Goal: Information Seeking & Learning: Learn about a topic

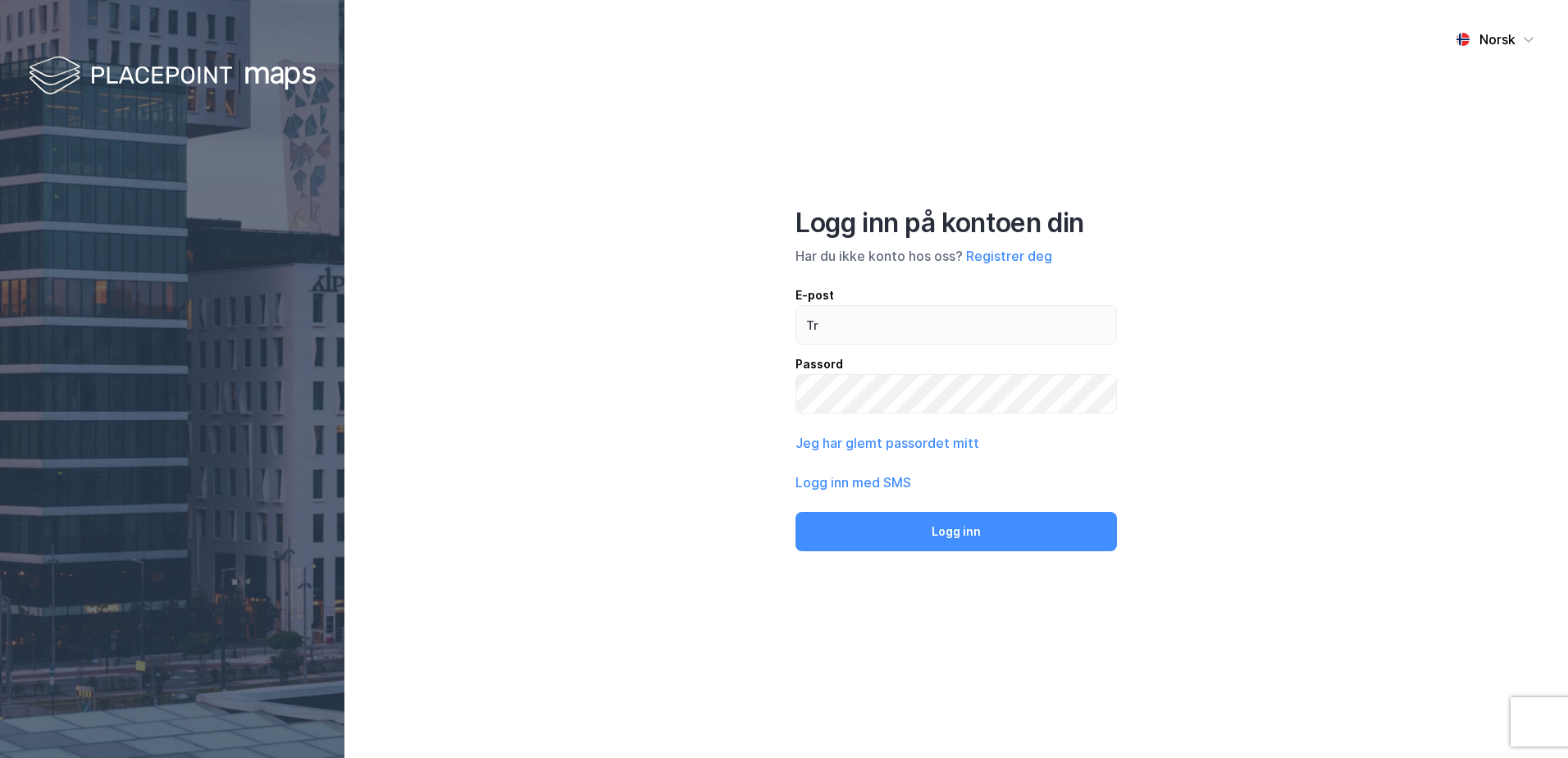
type input "T"
type input "[EMAIL_ADDRESS][DOMAIN_NAME]"
click at [796, 512] on button "Logg inn" at bounding box center [956, 532] width 322 height 39
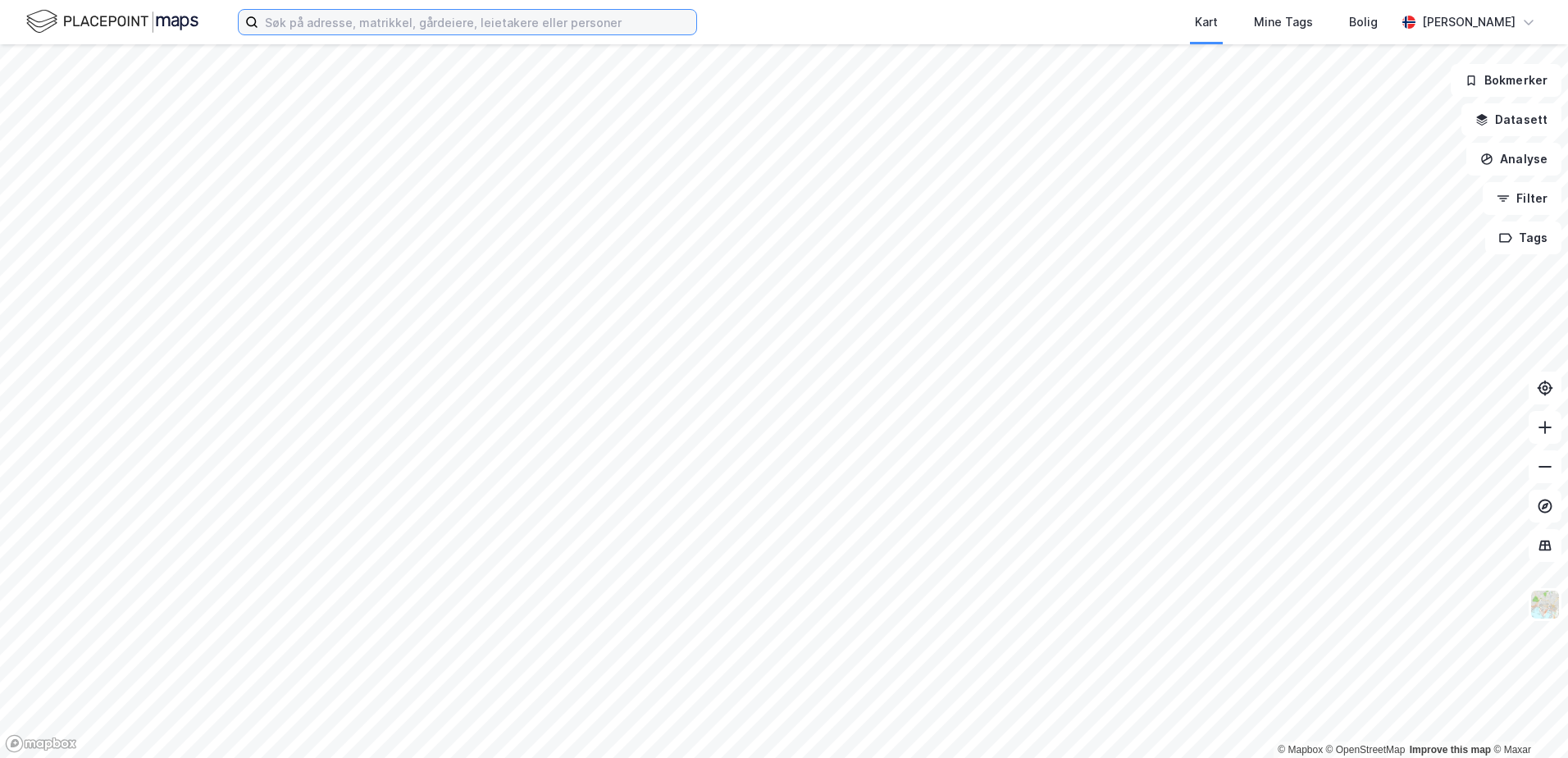
click at [625, 17] on input at bounding box center [477, 22] width 438 height 25
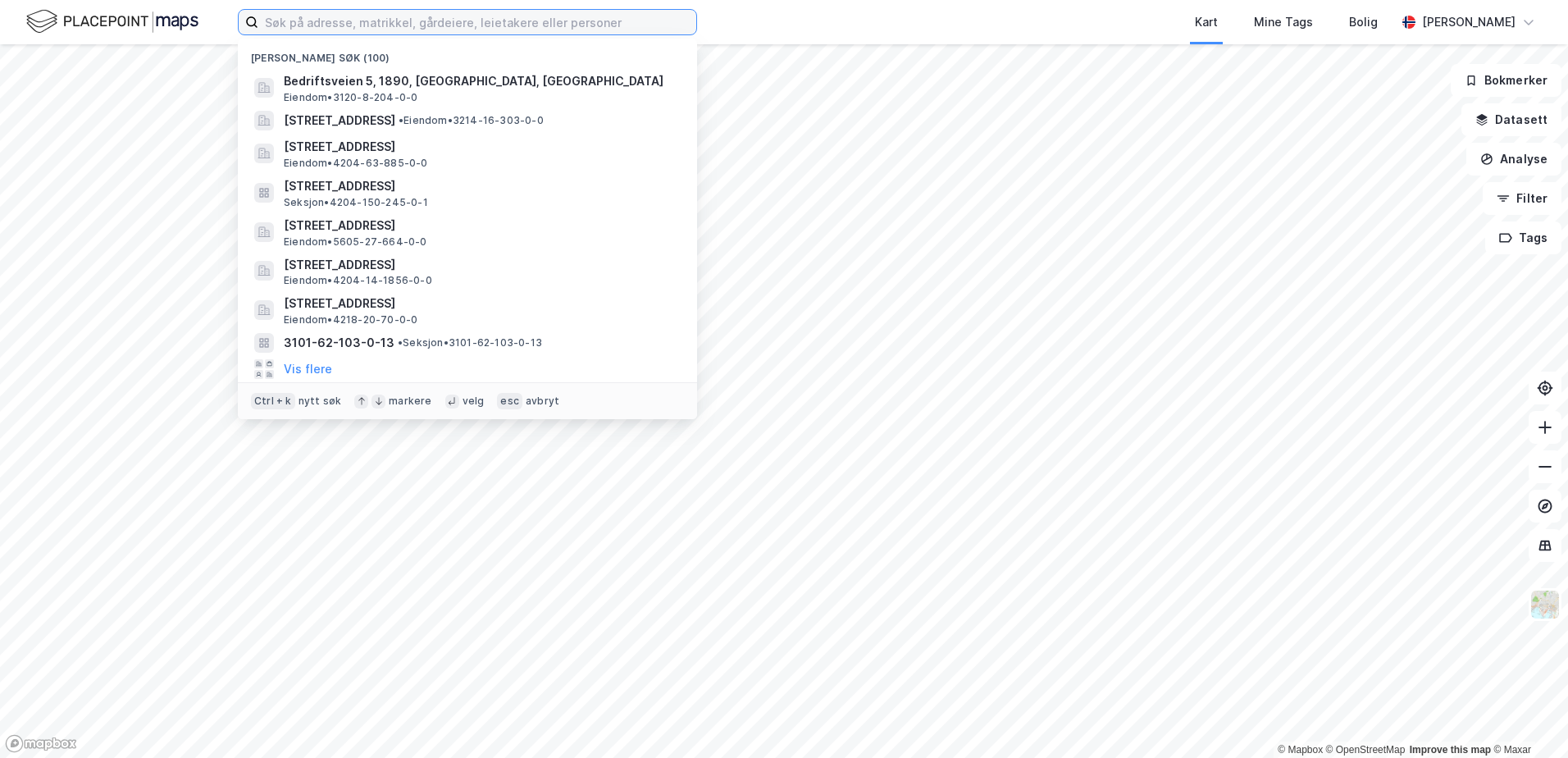
click at [560, 30] on input at bounding box center [477, 22] width 438 height 25
paste input "0301/28/1004"
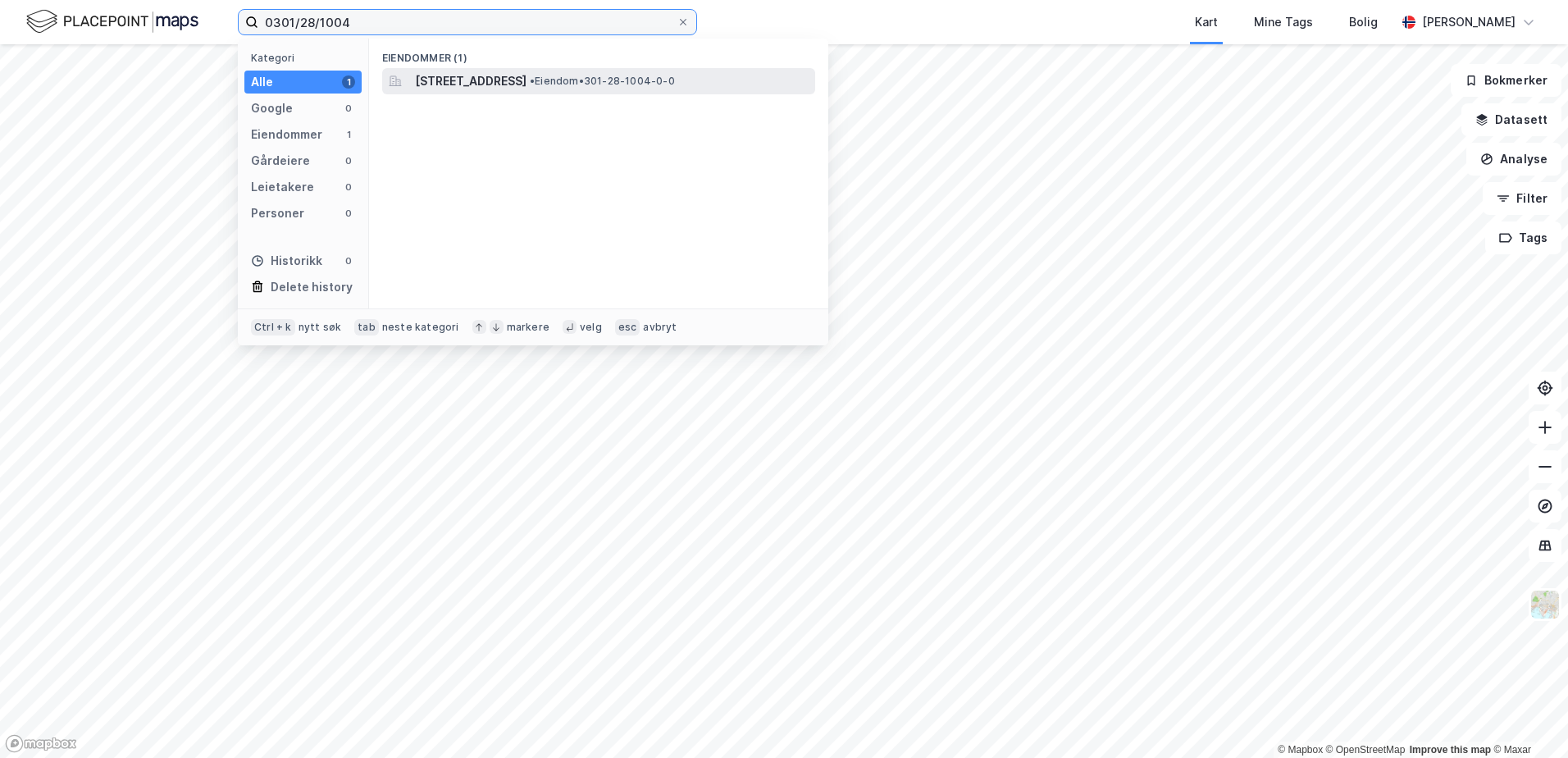
type input "0301/28/1004"
click at [458, 77] on span "[STREET_ADDRESS]" at bounding box center [470, 81] width 112 height 20
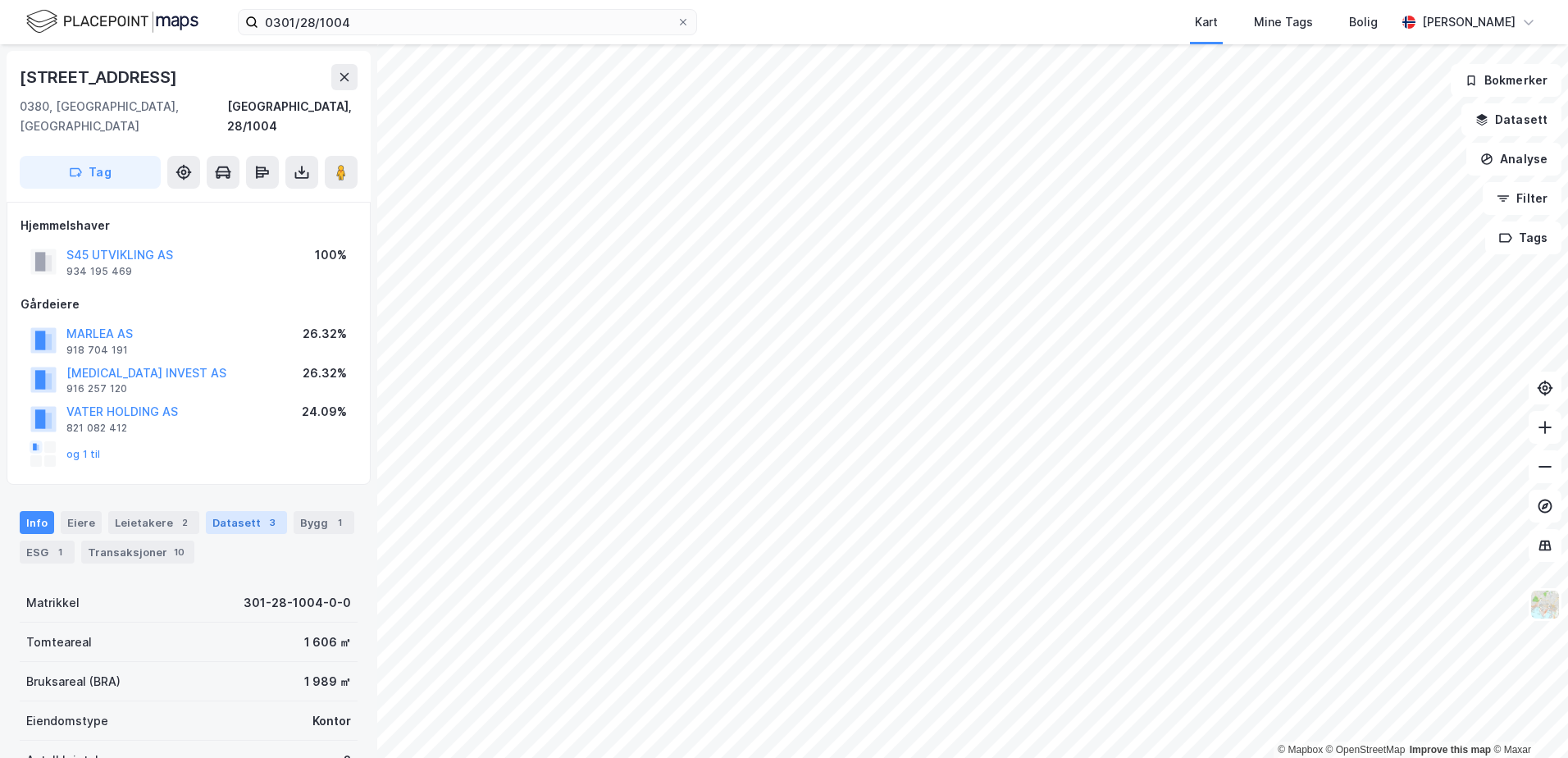
click at [246, 511] on div "Datasett 3" at bounding box center [246, 522] width 81 height 23
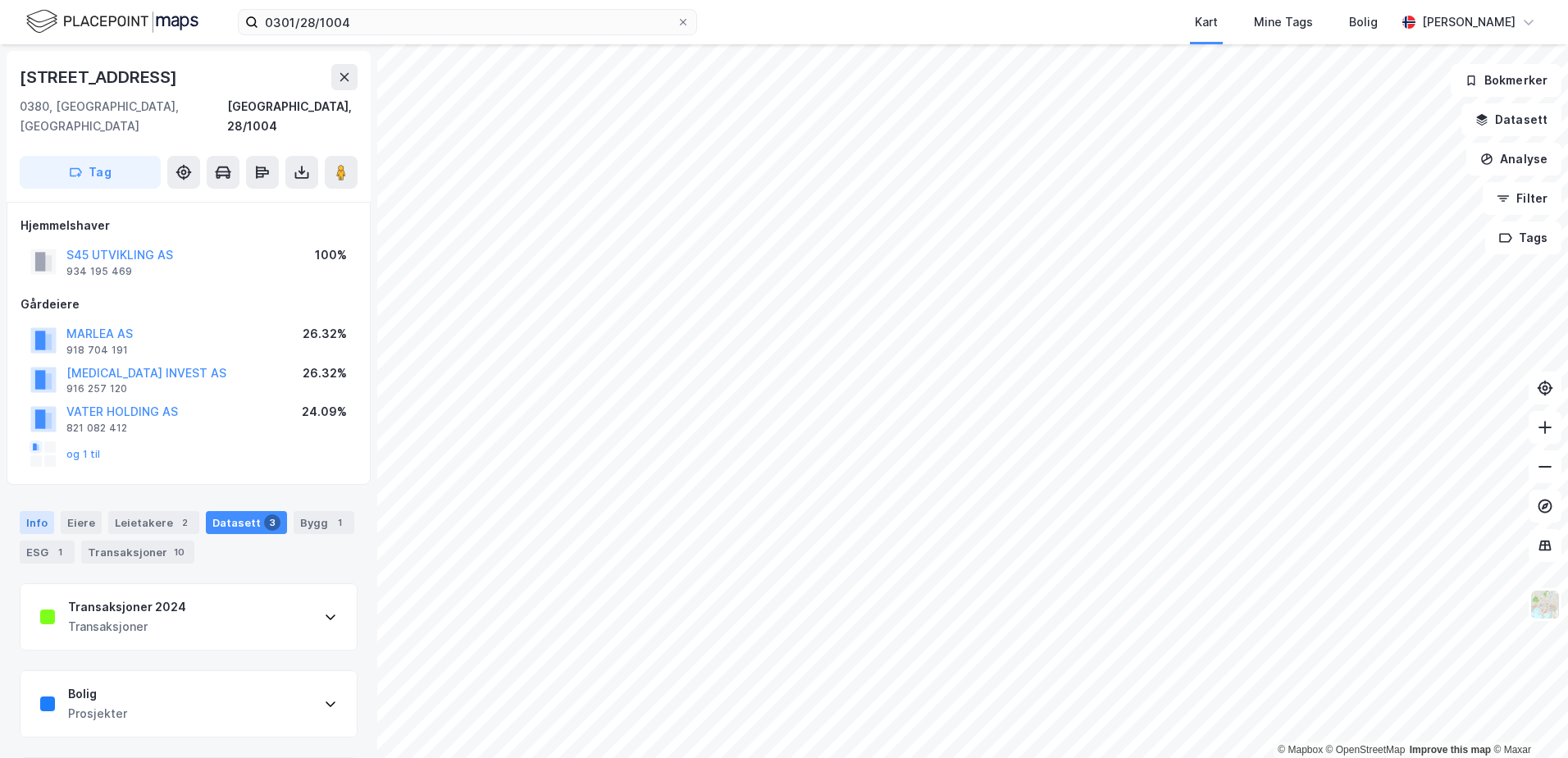
click at [32, 511] on div "Info" at bounding box center [37, 522] width 34 height 23
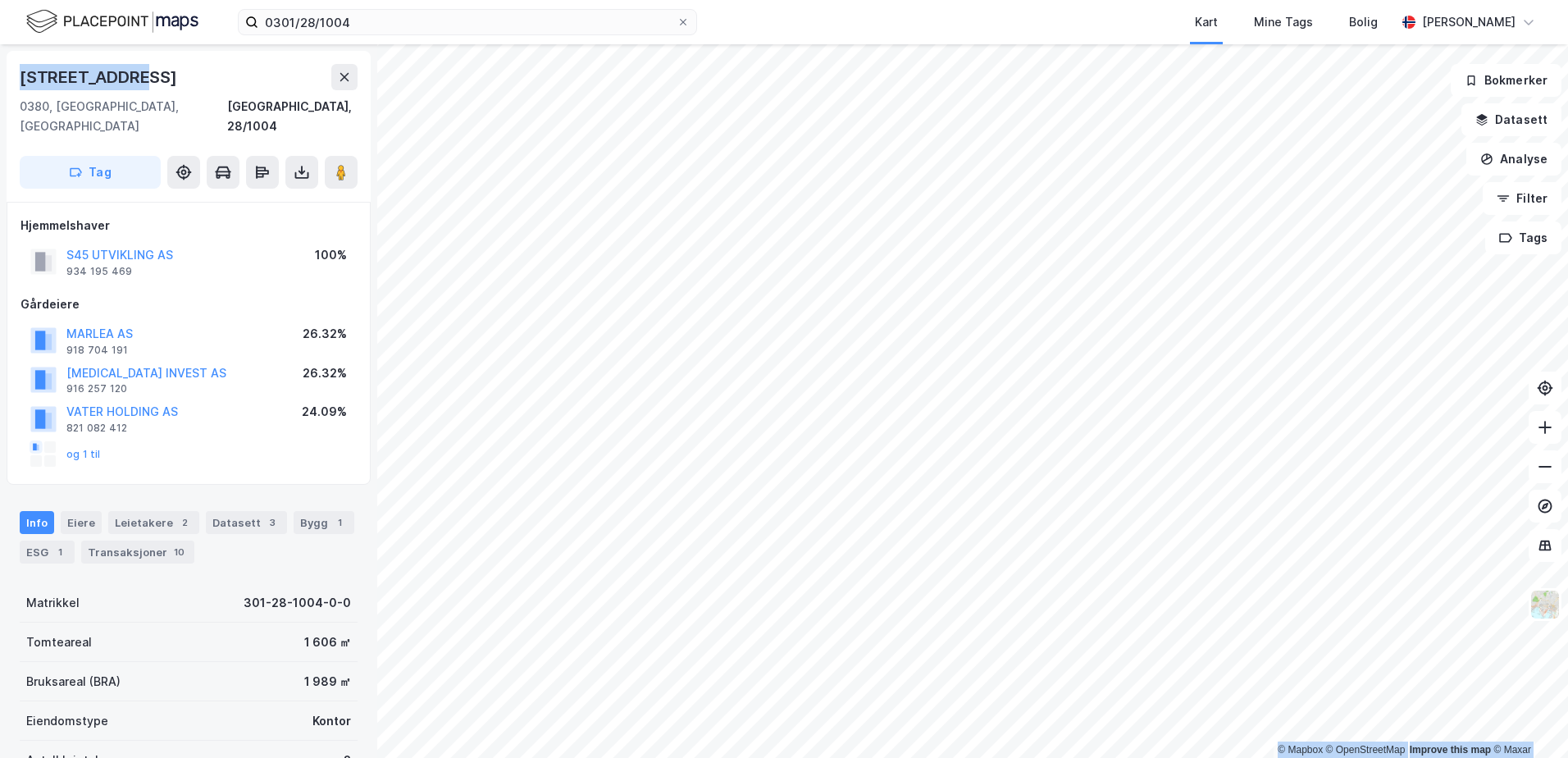
drag, startPoint x: 124, startPoint y: 71, endPoint x: -3, endPoint y: 74, distance: 127.0
click at [0, 74] on html "0301/28/1004 Kart Mine Tags Bolig [PERSON_NAME] © Mapbox © OpenStreetMap Improv…" at bounding box center [784, 379] width 1568 height 758
copy div "© Mapbox © OpenStreetMap Improve this map © [PERSON_NAME][STREET_ADDRESS]"
click at [685, 16] on div at bounding box center [684, 21] width 10 height 13
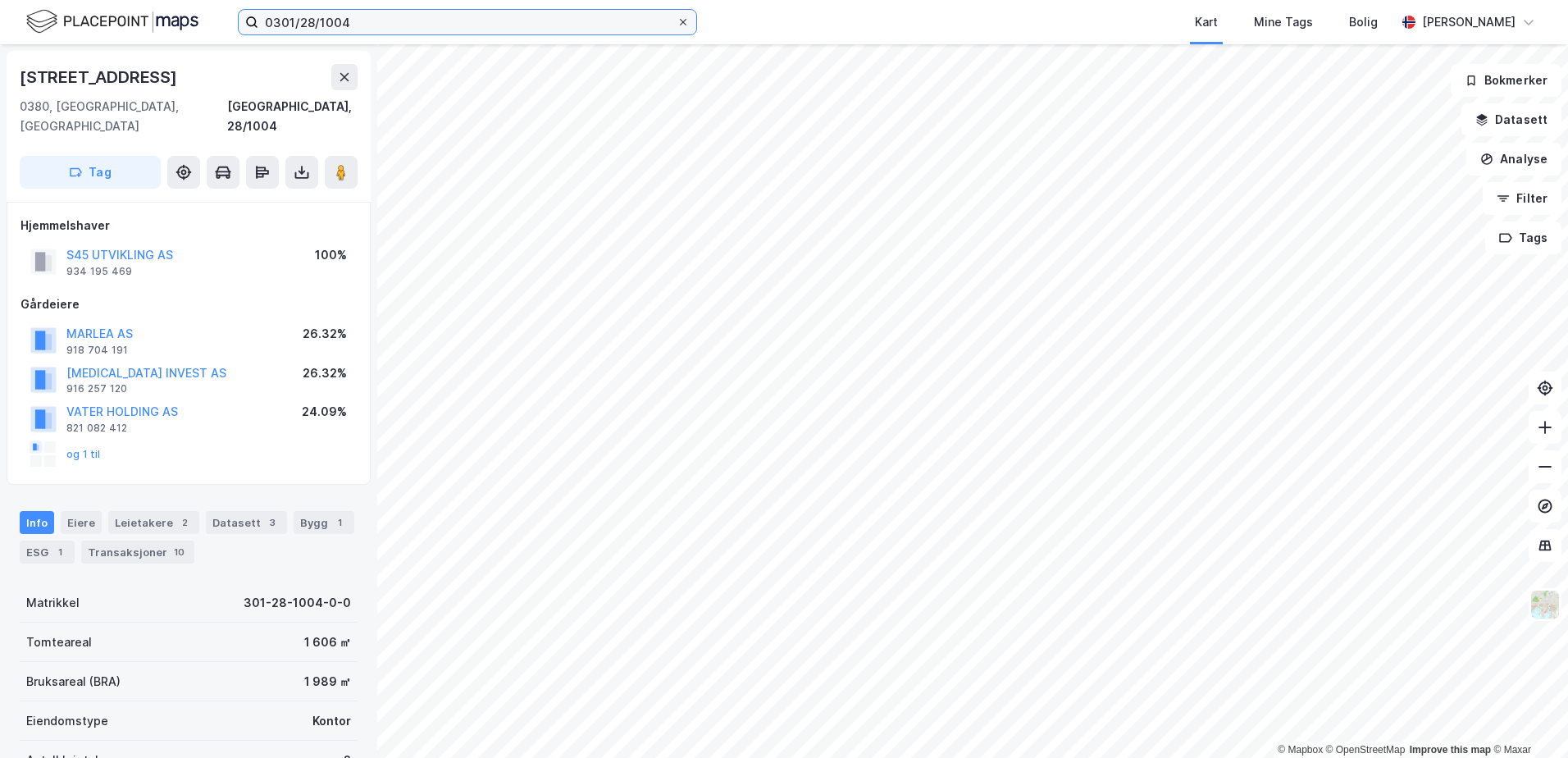
click at [677, 16] on input "0301/28/1004" at bounding box center [468, 22] width 418 height 25
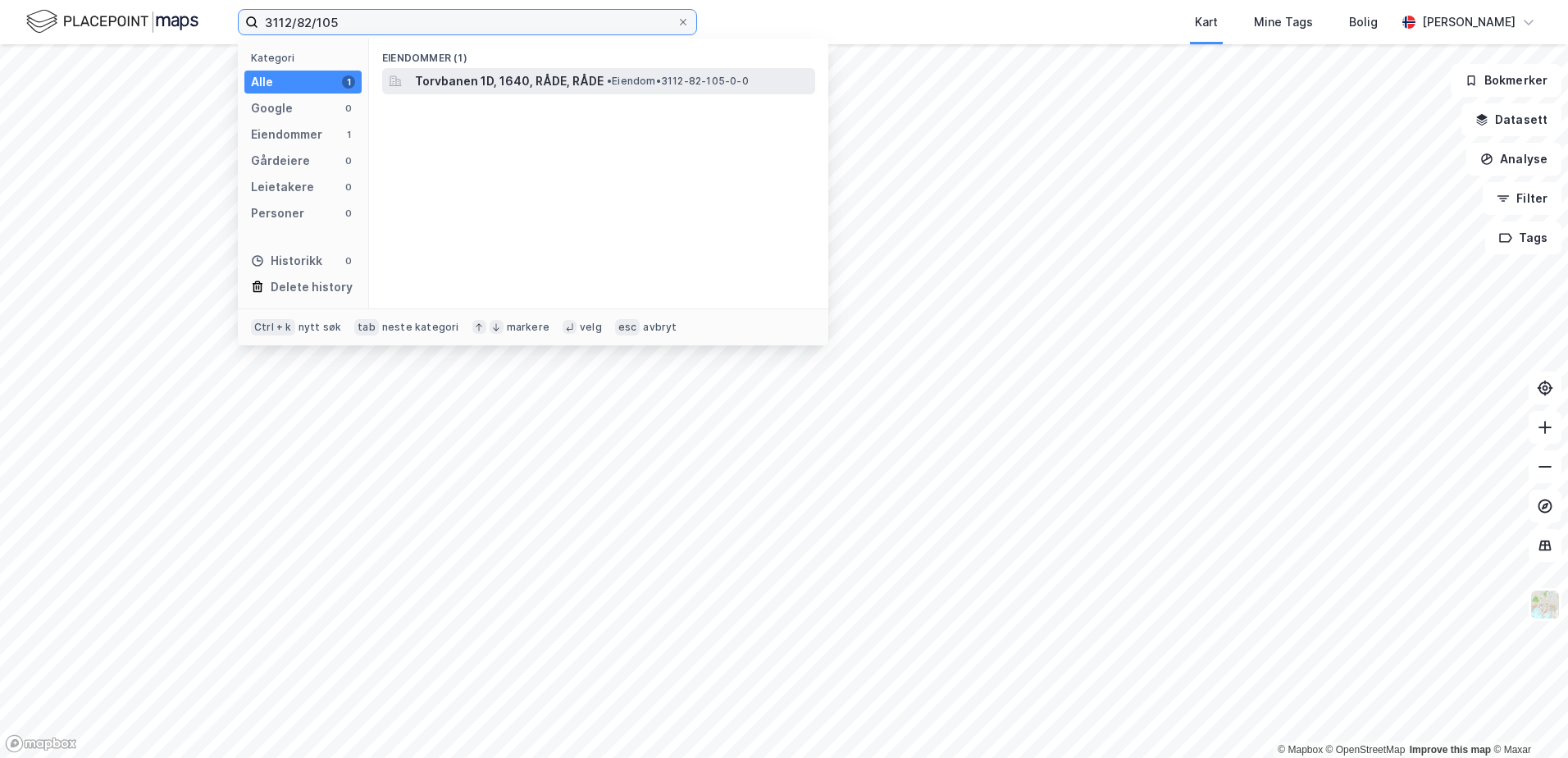
type input "3112/82/105"
click at [554, 76] on span "Torvbanen 1D, 1640, RÅDE, RÅDE" at bounding box center [509, 81] width 189 height 20
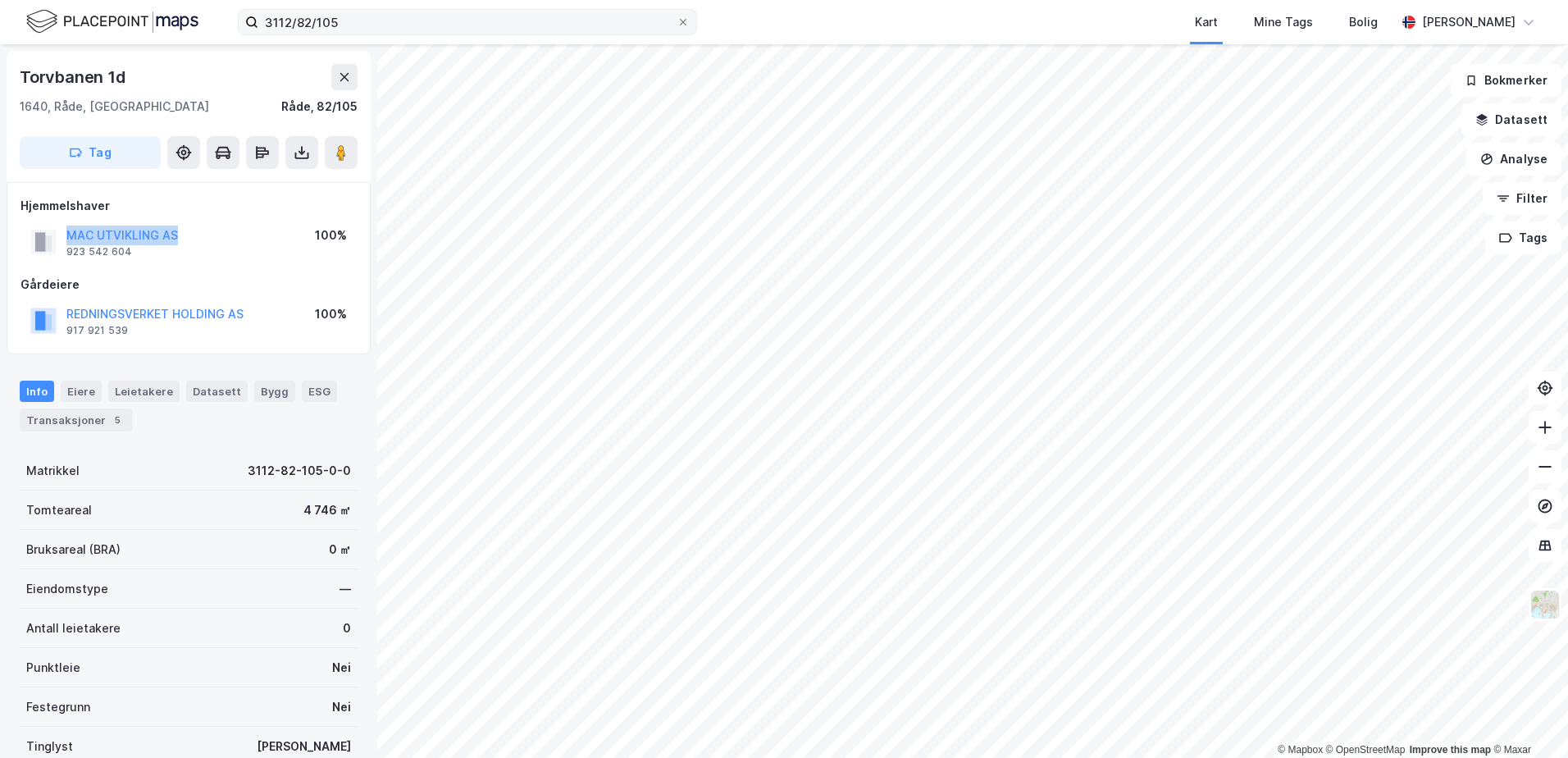
drag, startPoint x: 179, startPoint y: 241, endPoint x: 65, endPoint y: 242, distance: 114.0
click at [65, 242] on div "MAC UTVIKLING AS 923 542 604 100%" at bounding box center [189, 242] width 336 height 39
copy button "MAC UTVIKLING AS"
click at [1509, 115] on button "Datasett" at bounding box center [1512, 120] width 100 height 32
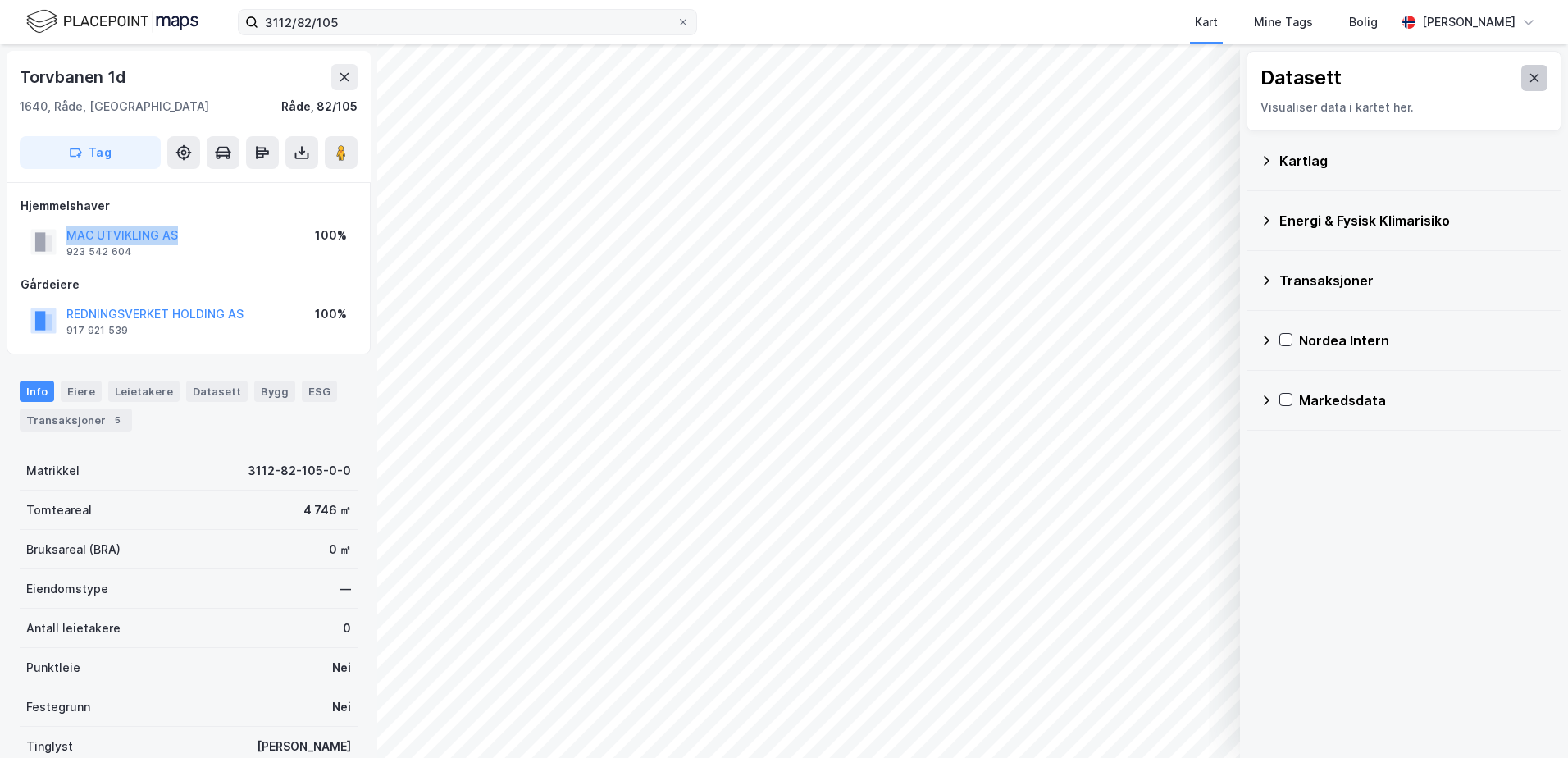
click at [1529, 76] on button at bounding box center [1535, 78] width 26 height 26
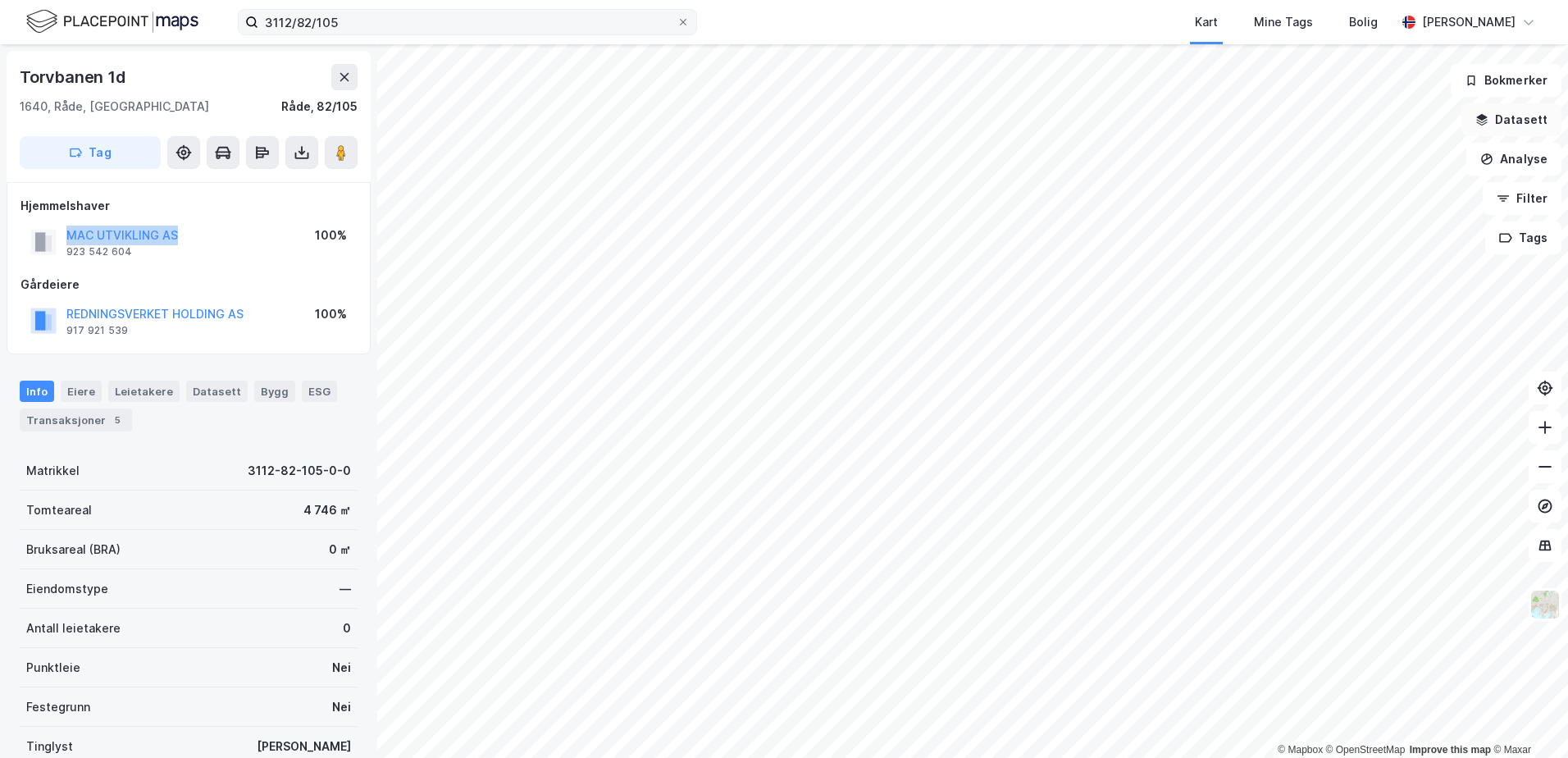
click at [1501, 114] on button "Datasett" at bounding box center [1512, 120] width 100 height 32
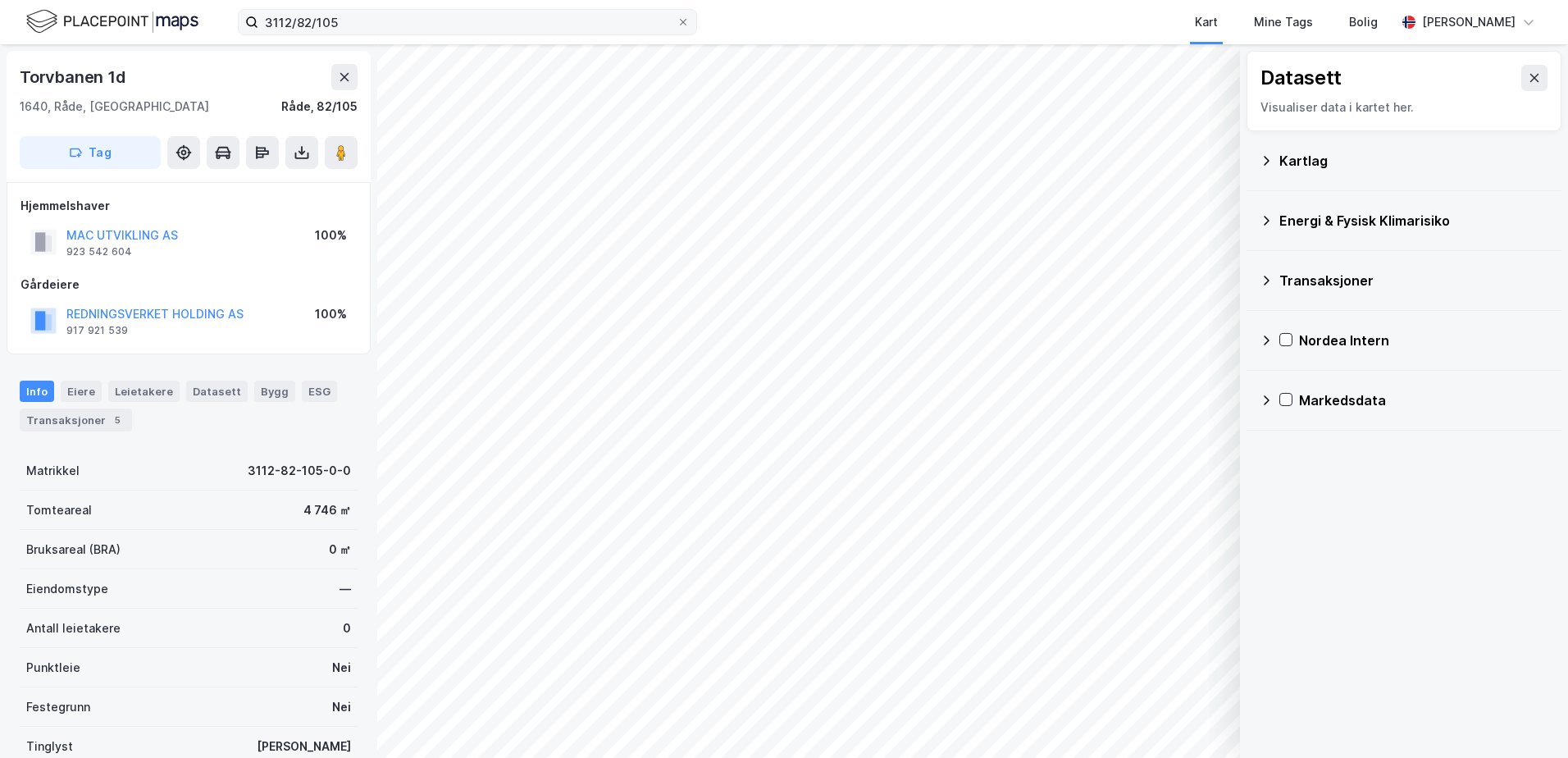
click at [1304, 160] on div "Kartlag" at bounding box center [1414, 160] width 269 height 20
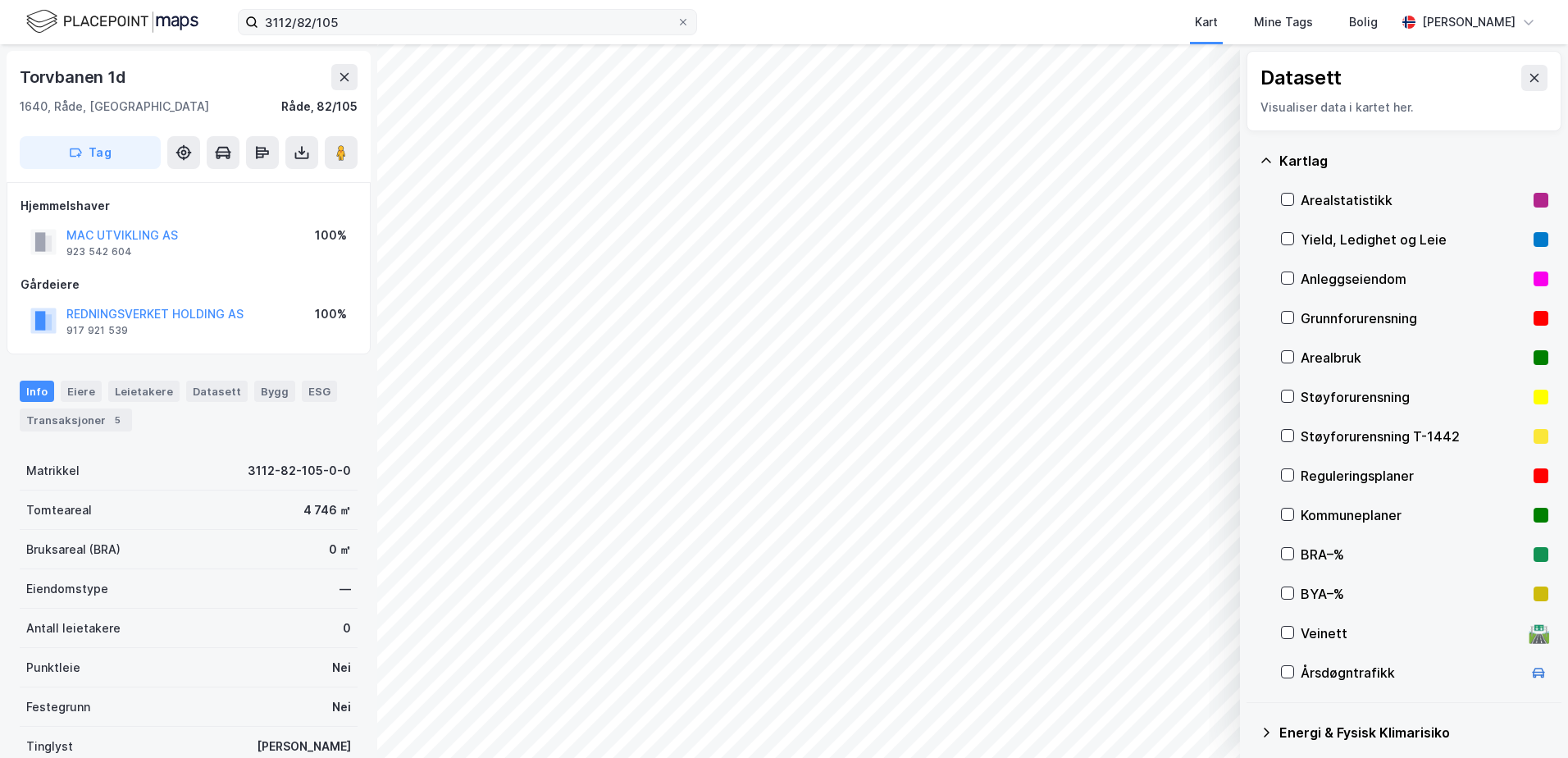
click at [1330, 318] on div "Grunnforurensning" at bounding box center [1414, 318] width 226 height 20
click at [1262, 160] on icon at bounding box center [1266, 160] width 13 height 13
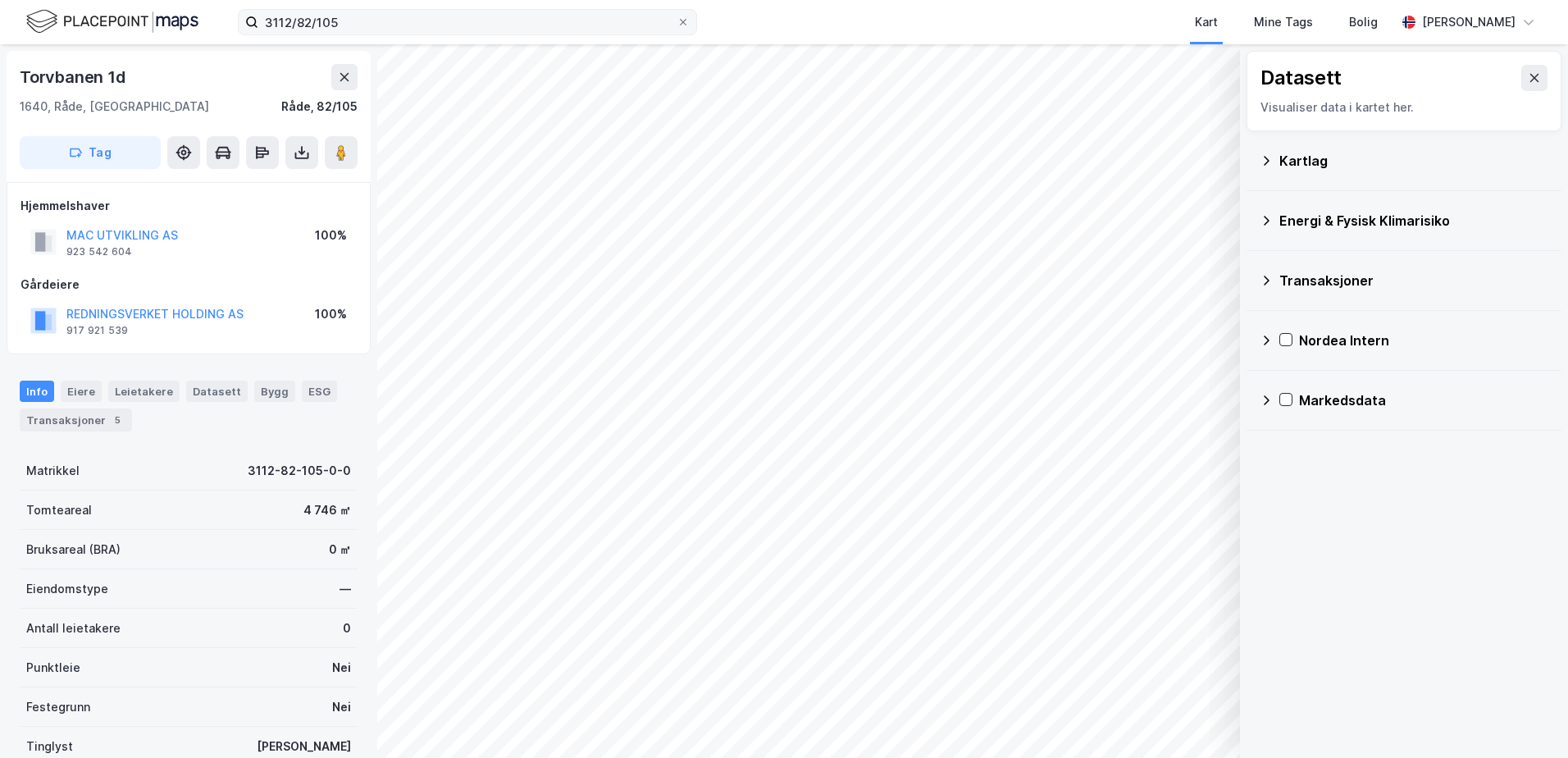
click at [1279, 219] on div "Energi & Fysisk Klimarisiko" at bounding box center [1404, 220] width 289 height 39
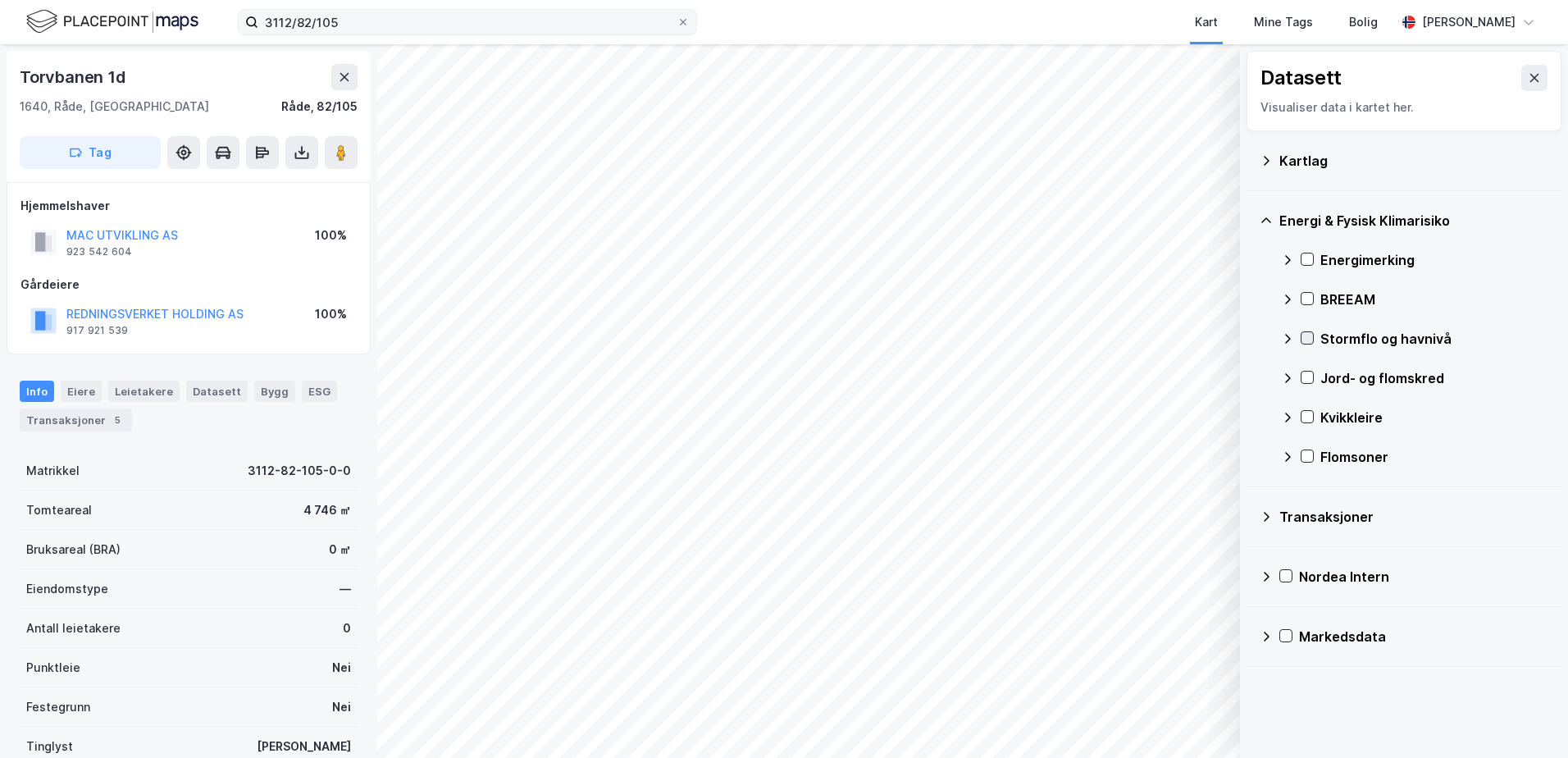
click at [1303, 335] on icon at bounding box center [1307, 337] width 11 height 11
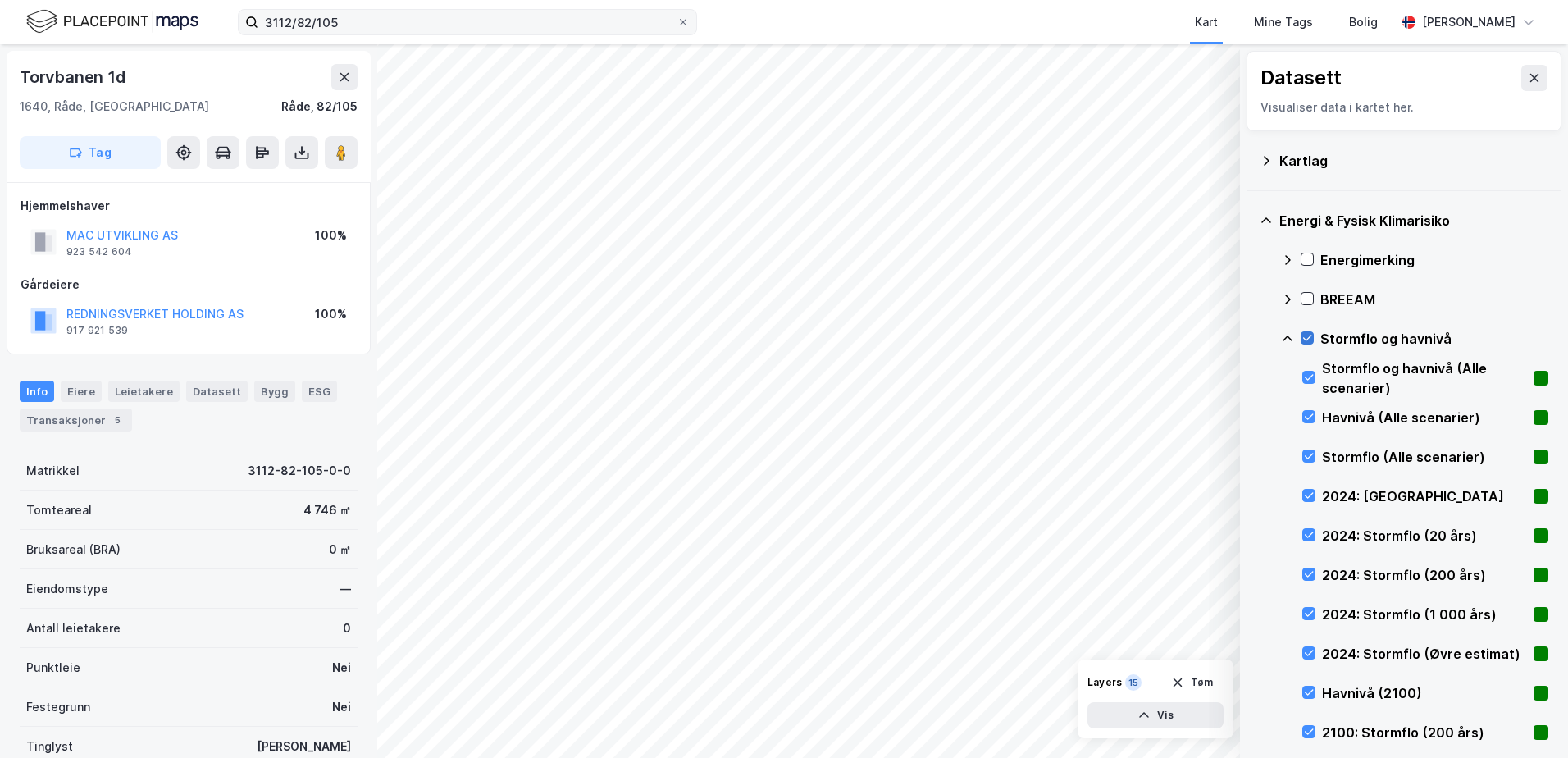
click at [1309, 335] on icon at bounding box center [1307, 337] width 11 height 11
click at [1285, 341] on icon at bounding box center [1287, 338] width 13 height 13
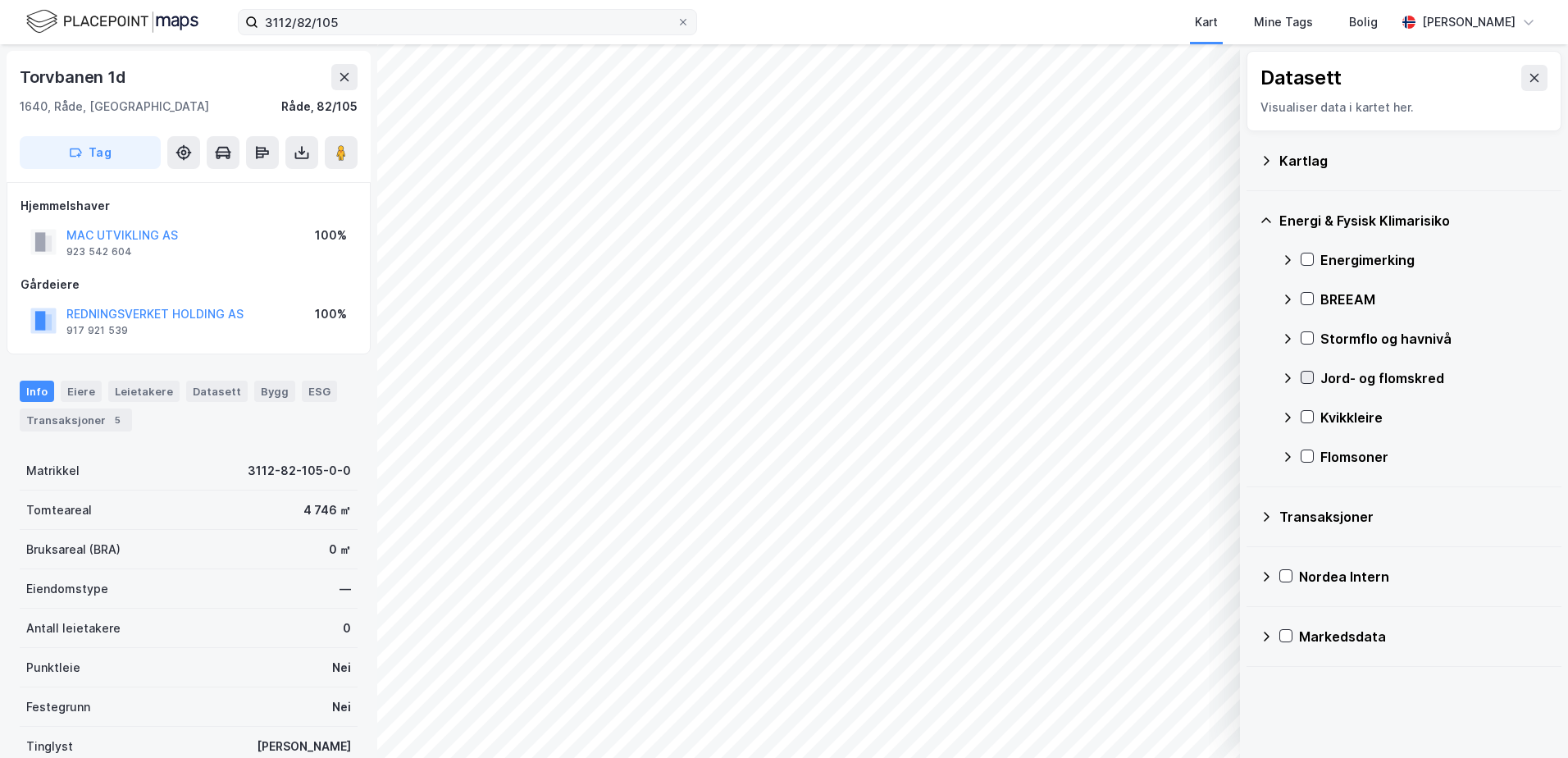
click at [1308, 373] on icon at bounding box center [1307, 376] width 11 height 11
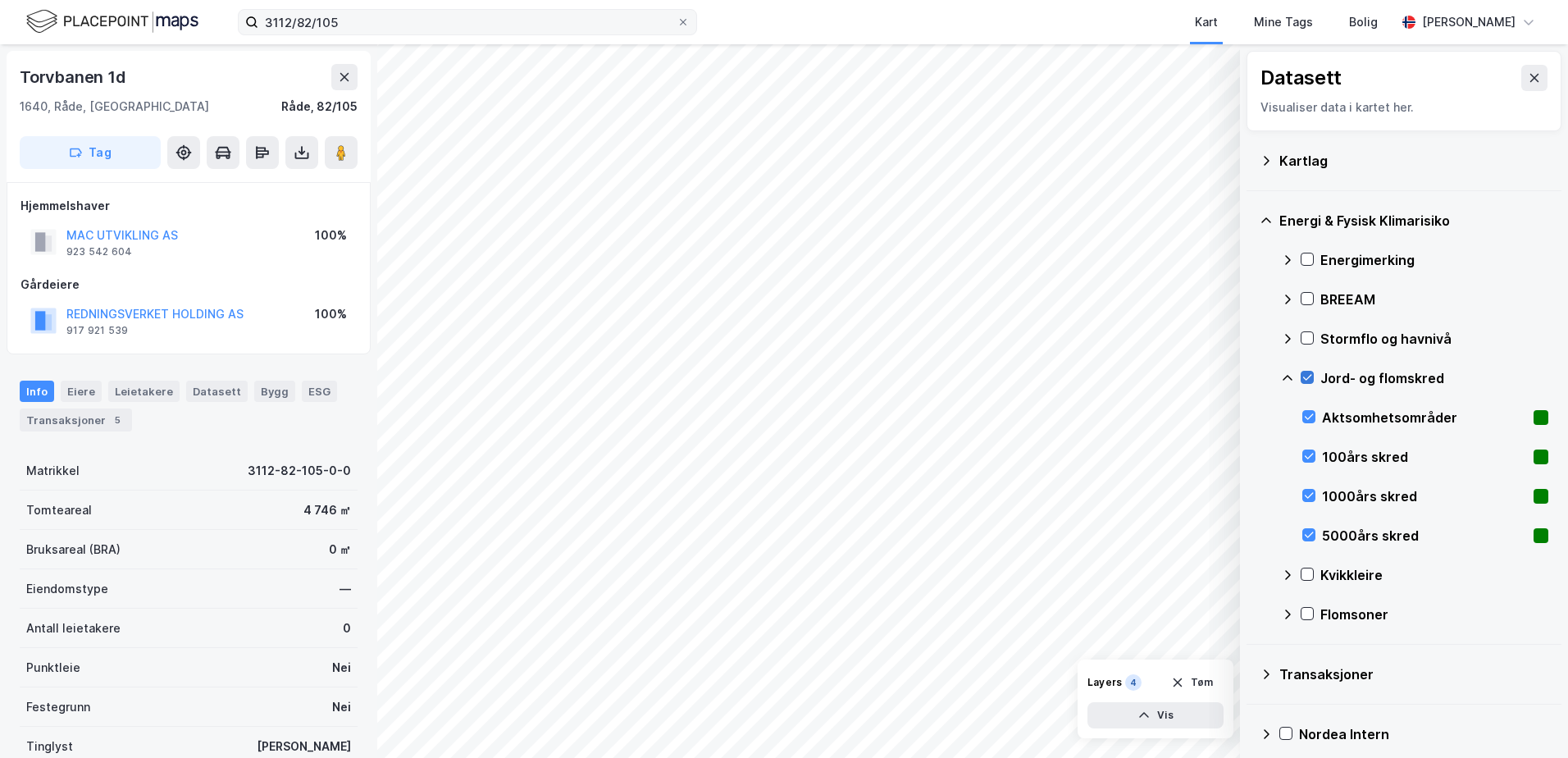
click at [1308, 373] on icon at bounding box center [1307, 376] width 11 height 11
click at [1286, 375] on icon at bounding box center [1287, 377] width 13 height 13
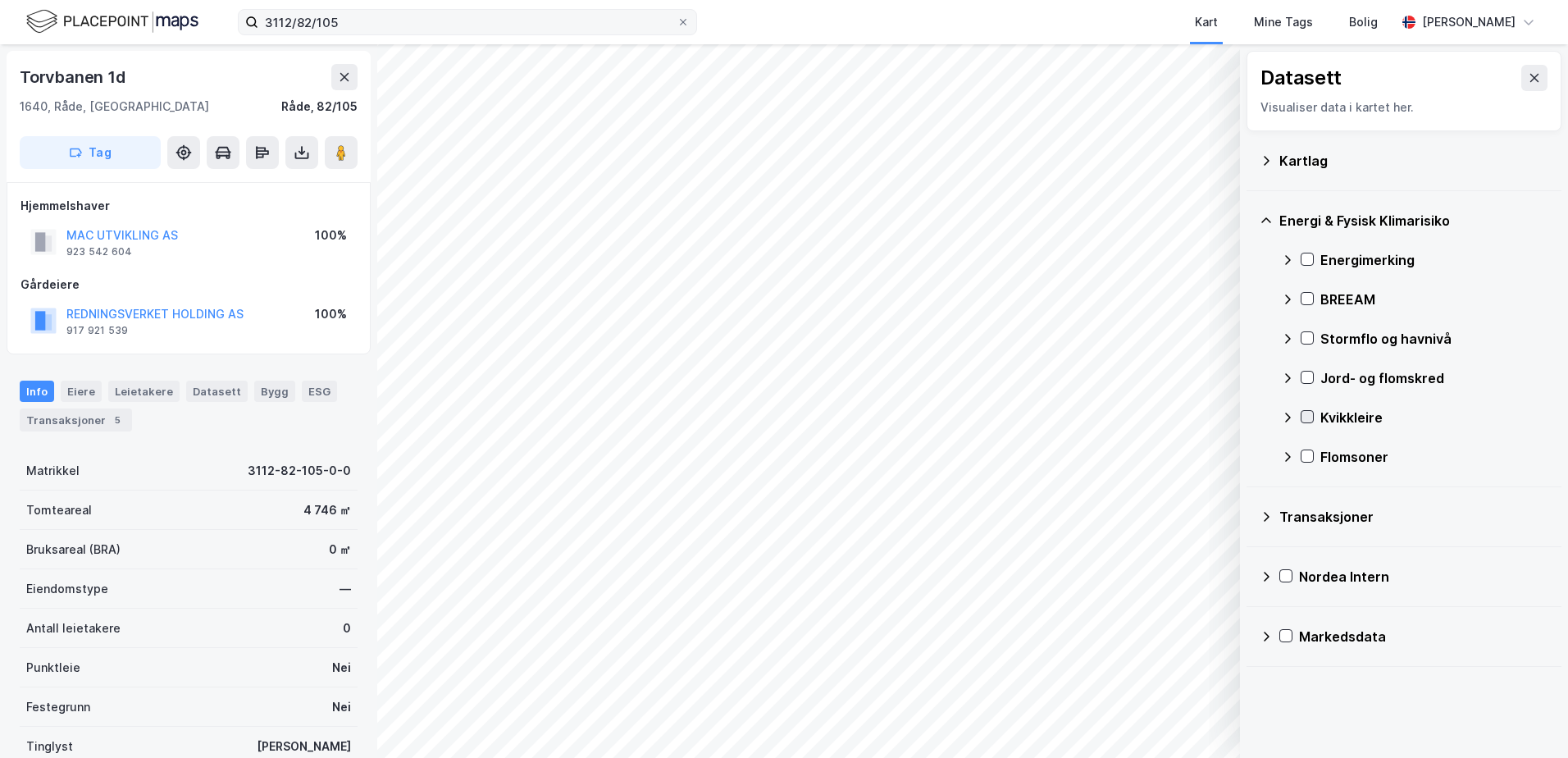
click at [1310, 414] on icon at bounding box center [1307, 416] width 11 height 11
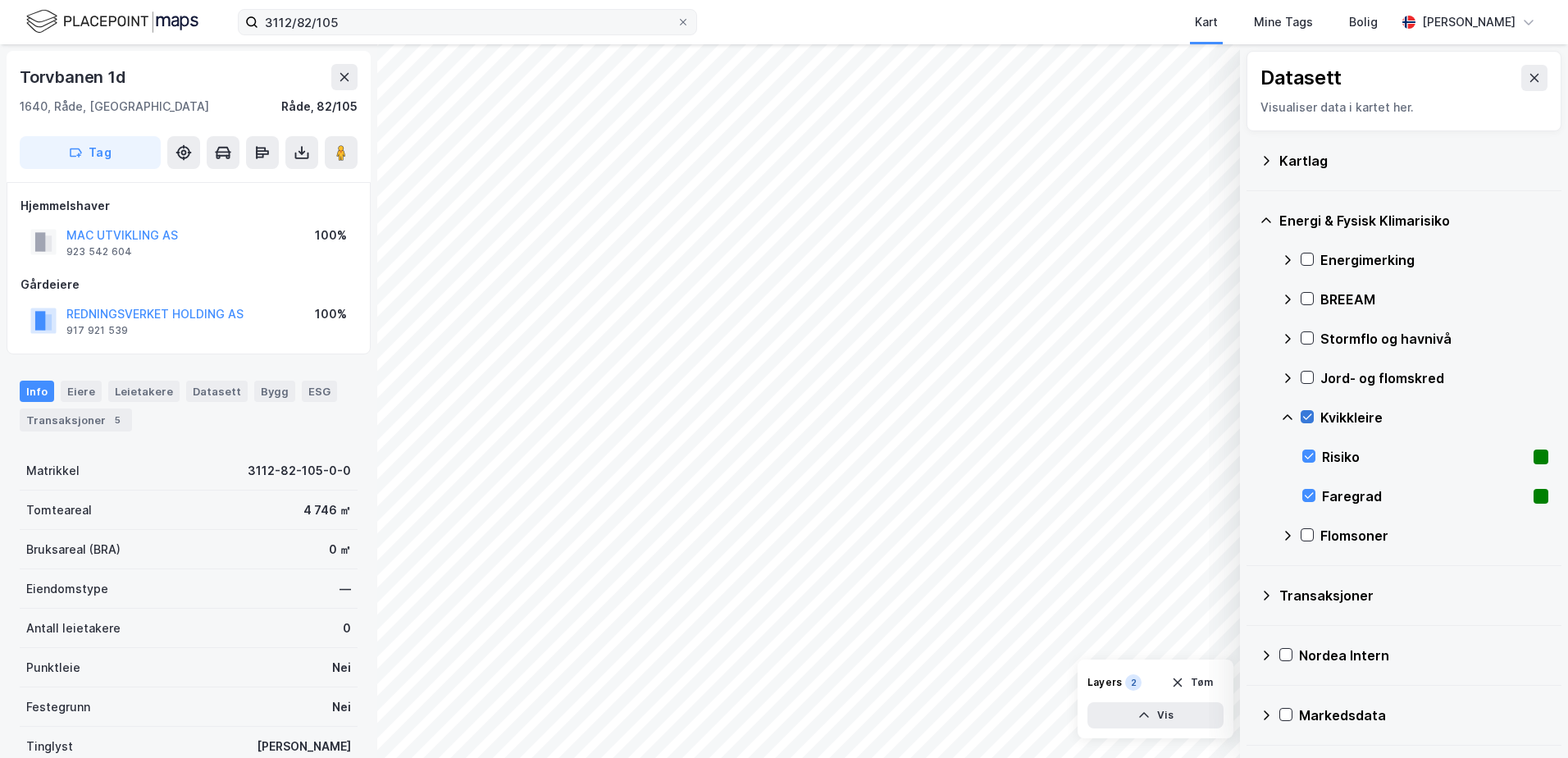
click at [1310, 414] on icon at bounding box center [1307, 416] width 11 height 11
click at [1279, 417] on div "Energi & Fysisk Klimarisiko Energimerking BREEAM Stormflo og havnivå Jord- og f…" at bounding box center [1404, 378] width 315 height 375
click at [1287, 417] on icon at bounding box center [1287, 417] width 13 height 13
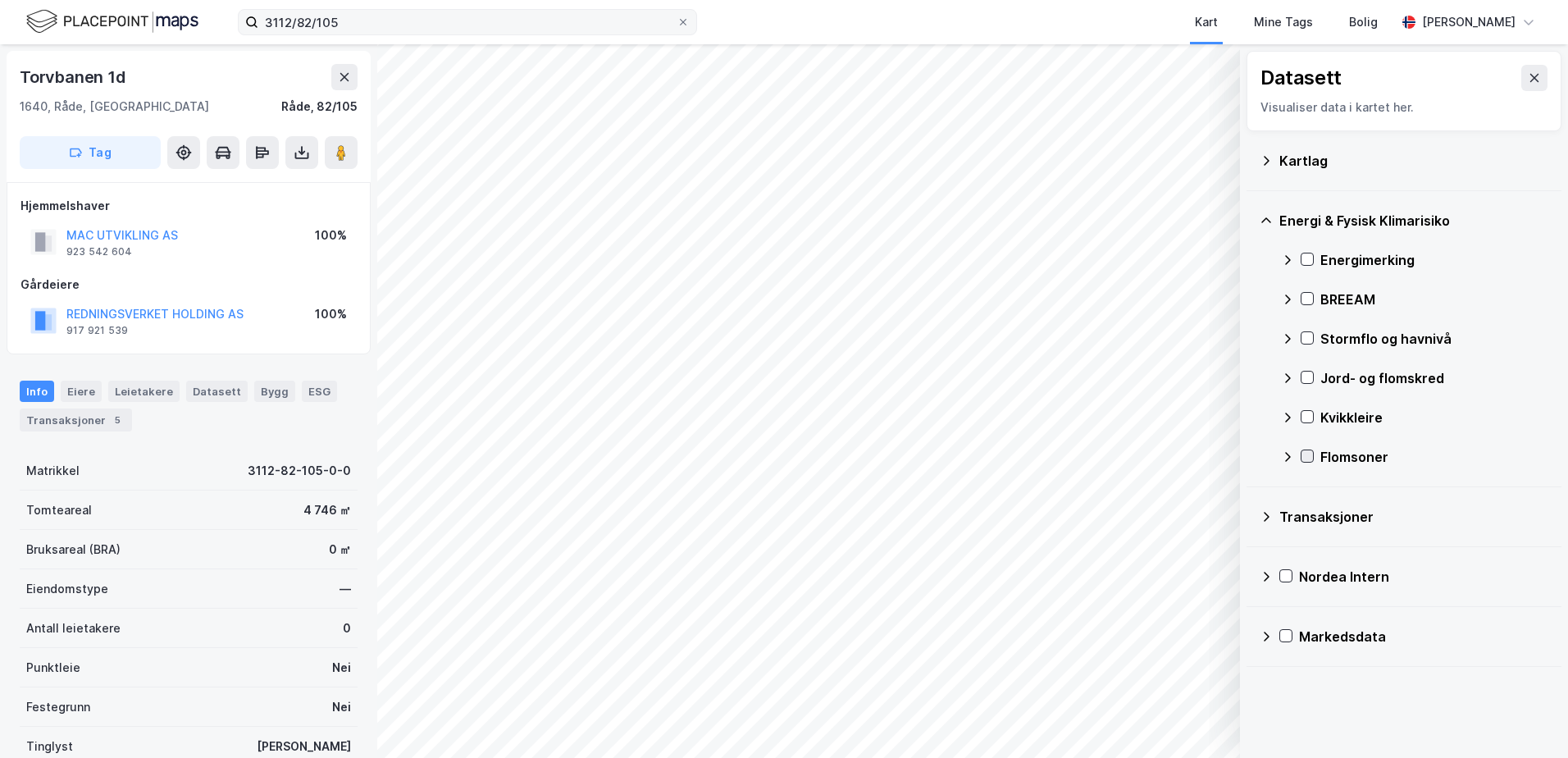
click at [1304, 458] on icon at bounding box center [1307, 456] width 11 height 11
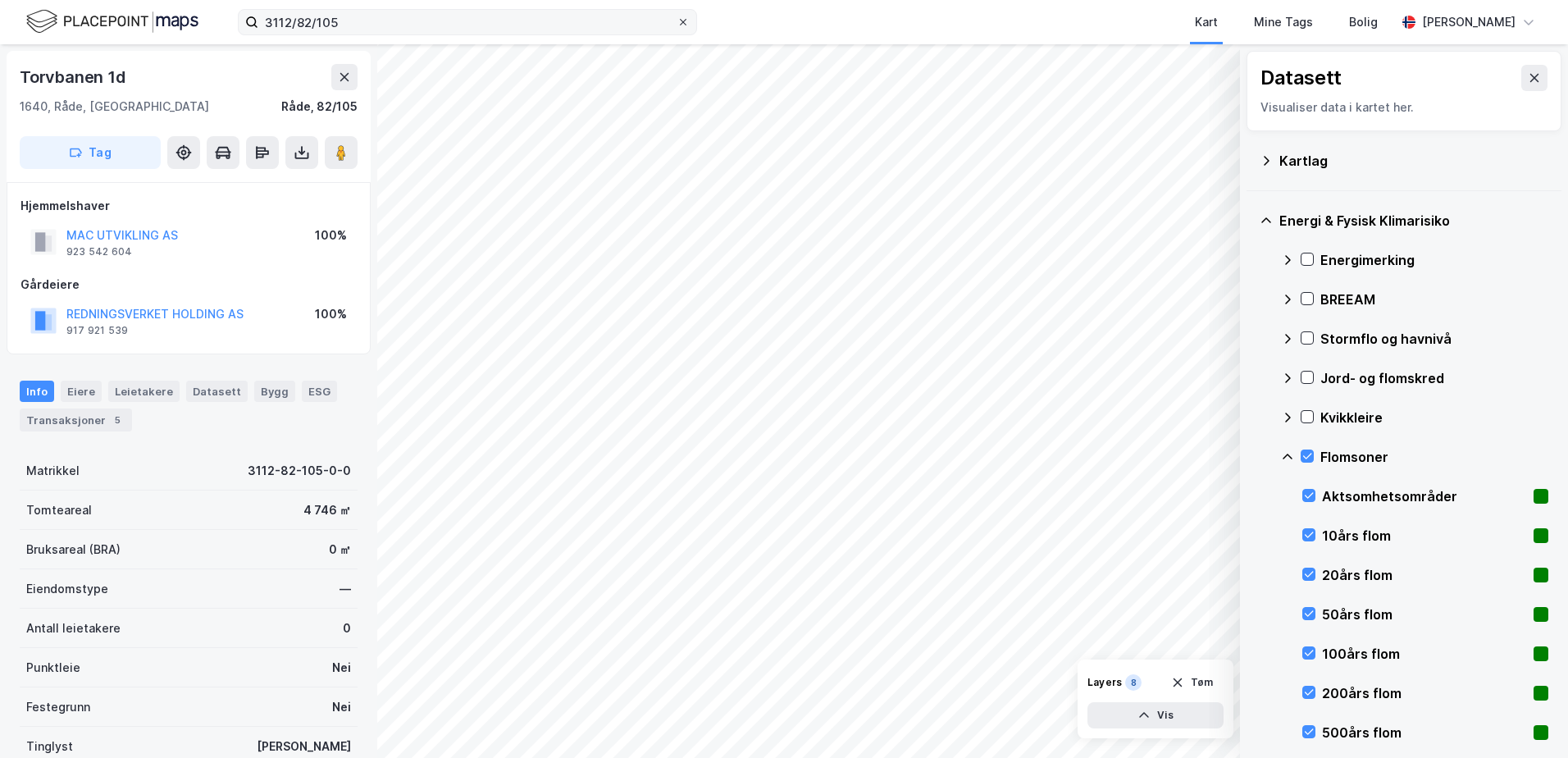
click at [681, 18] on icon at bounding box center [684, 22] width 10 height 10
click at [677, 18] on input "3112/82/105" at bounding box center [468, 22] width 418 height 25
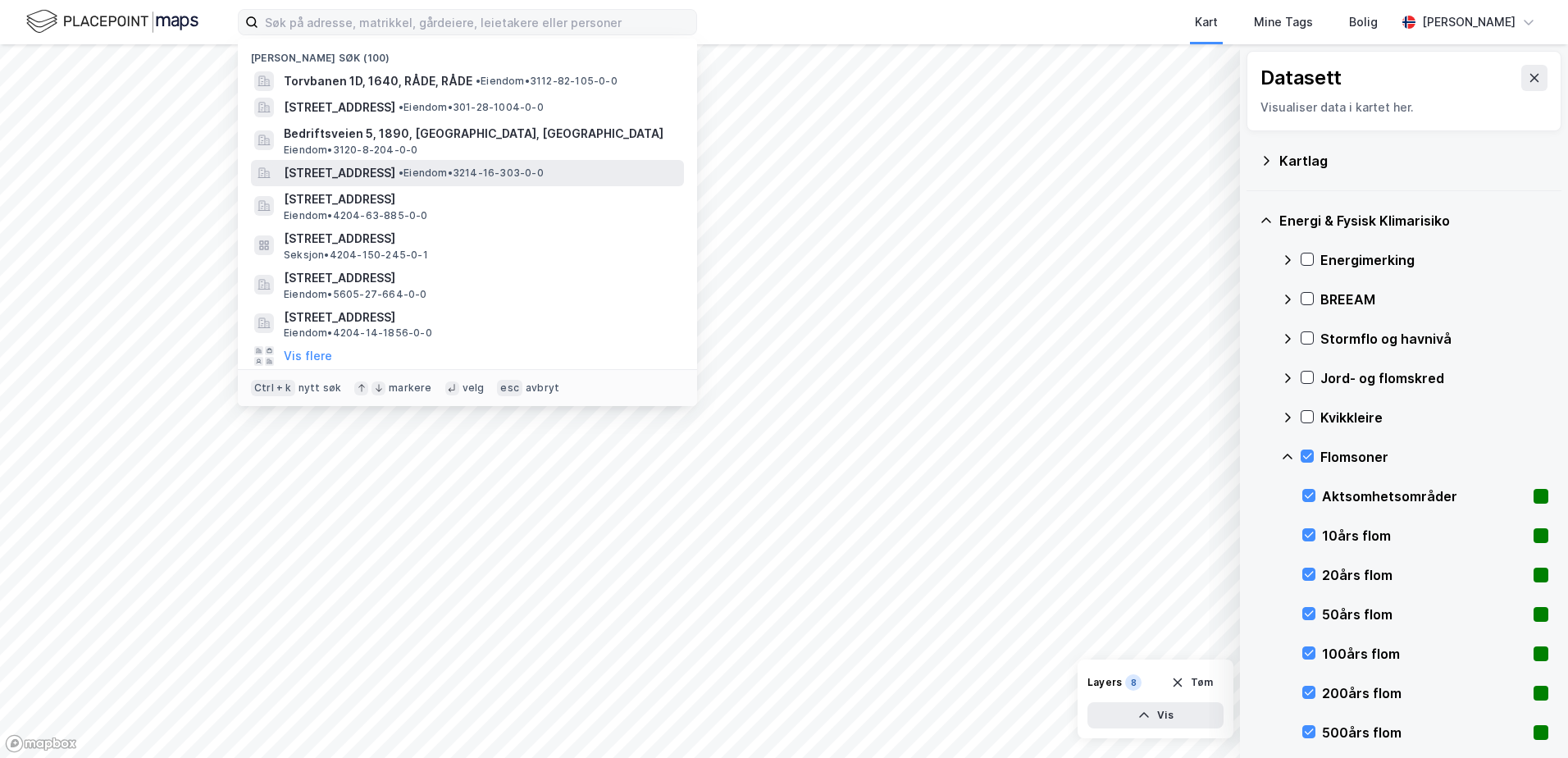
click at [351, 172] on span "[STREET_ADDRESS]" at bounding box center [340, 172] width 112 height 20
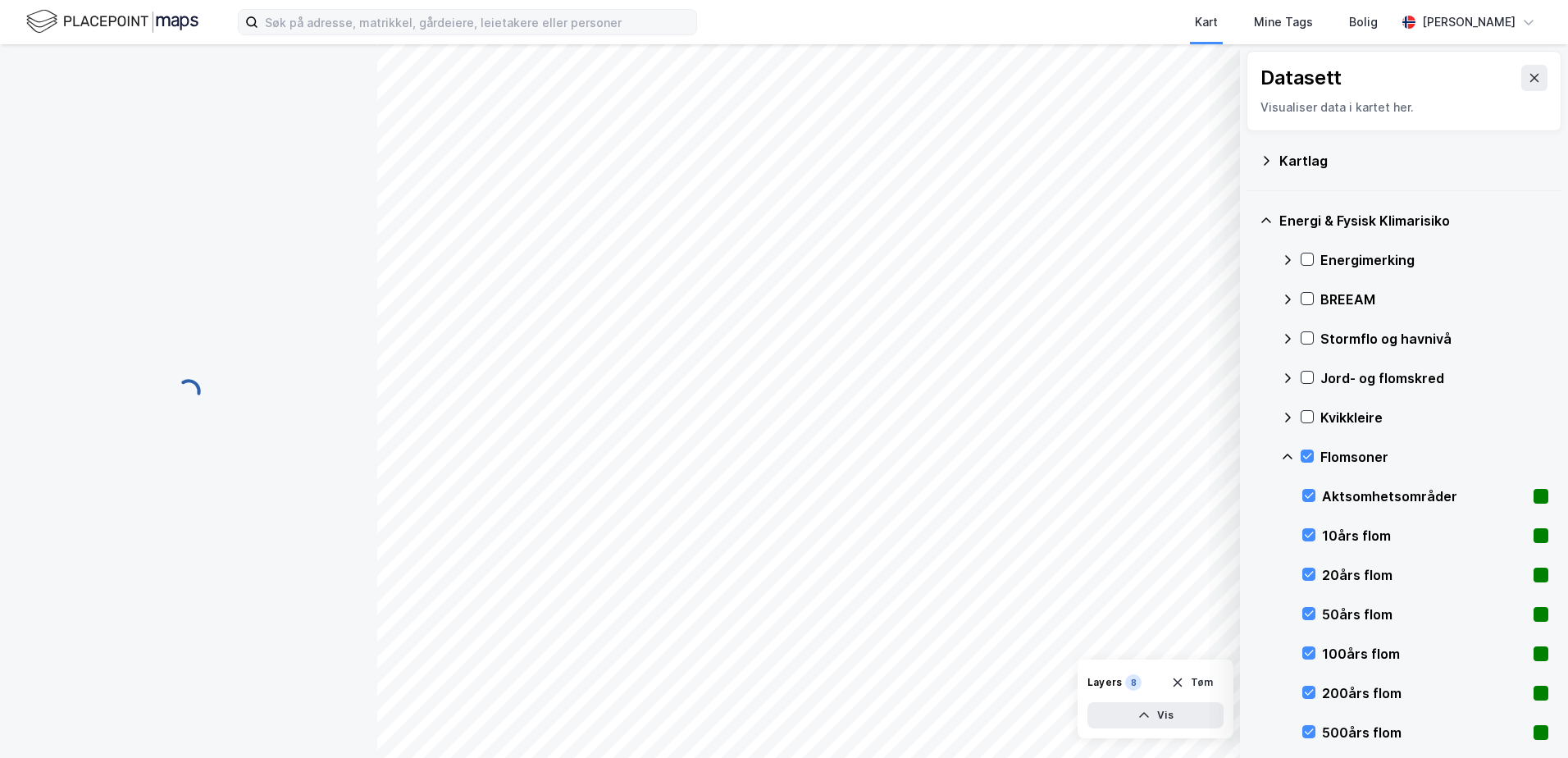
scroll to position [67, 0]
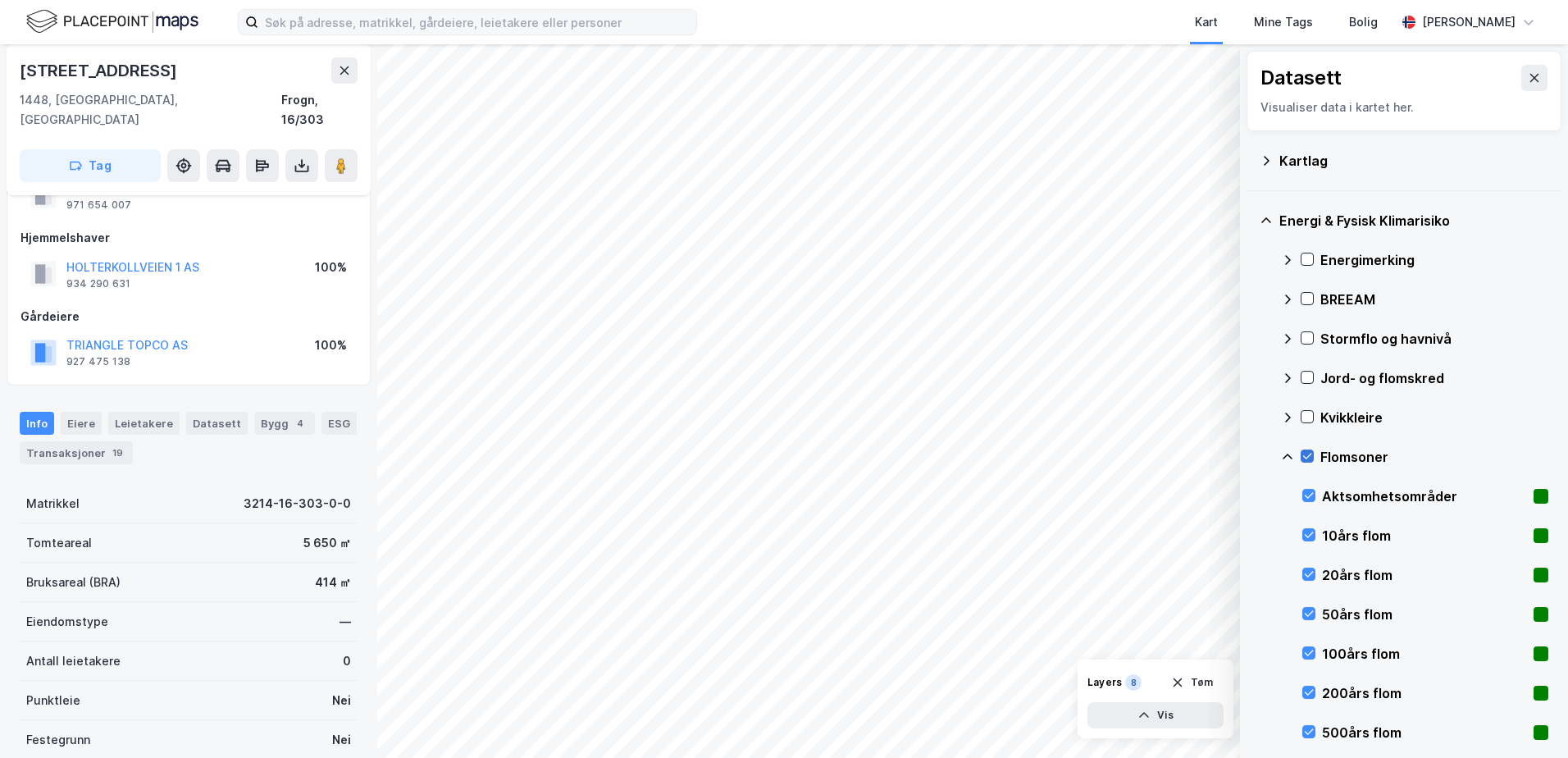
click at [1308, 455] on icon at bounding box center [1307, 456] width 11 height 11
click at [1286, 456] on icon at bounding box center [1288, 456] width 10 height 6
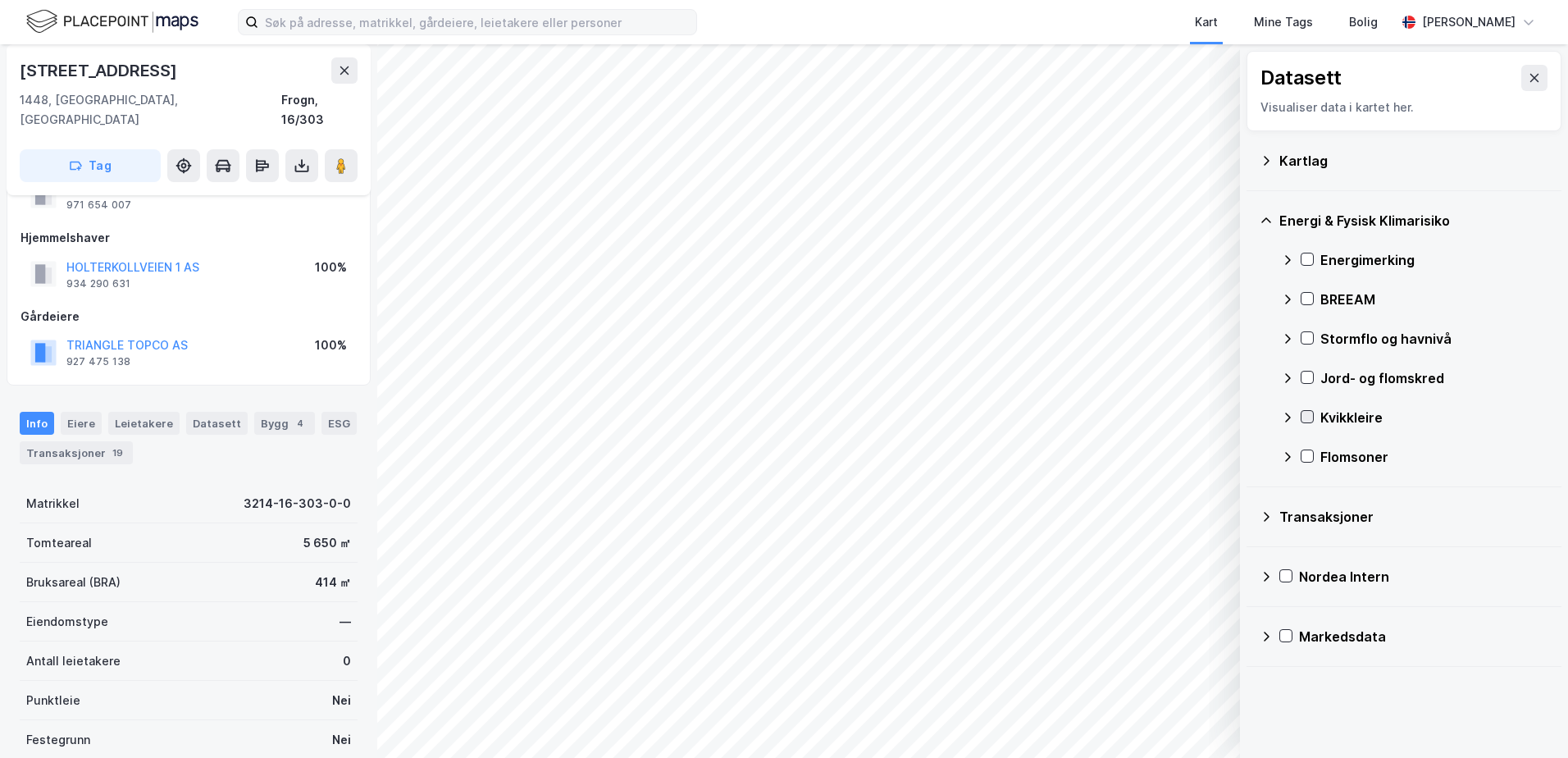
click at [1309, 417] on icon at bounding box center [1308, 417] width 9 height 6
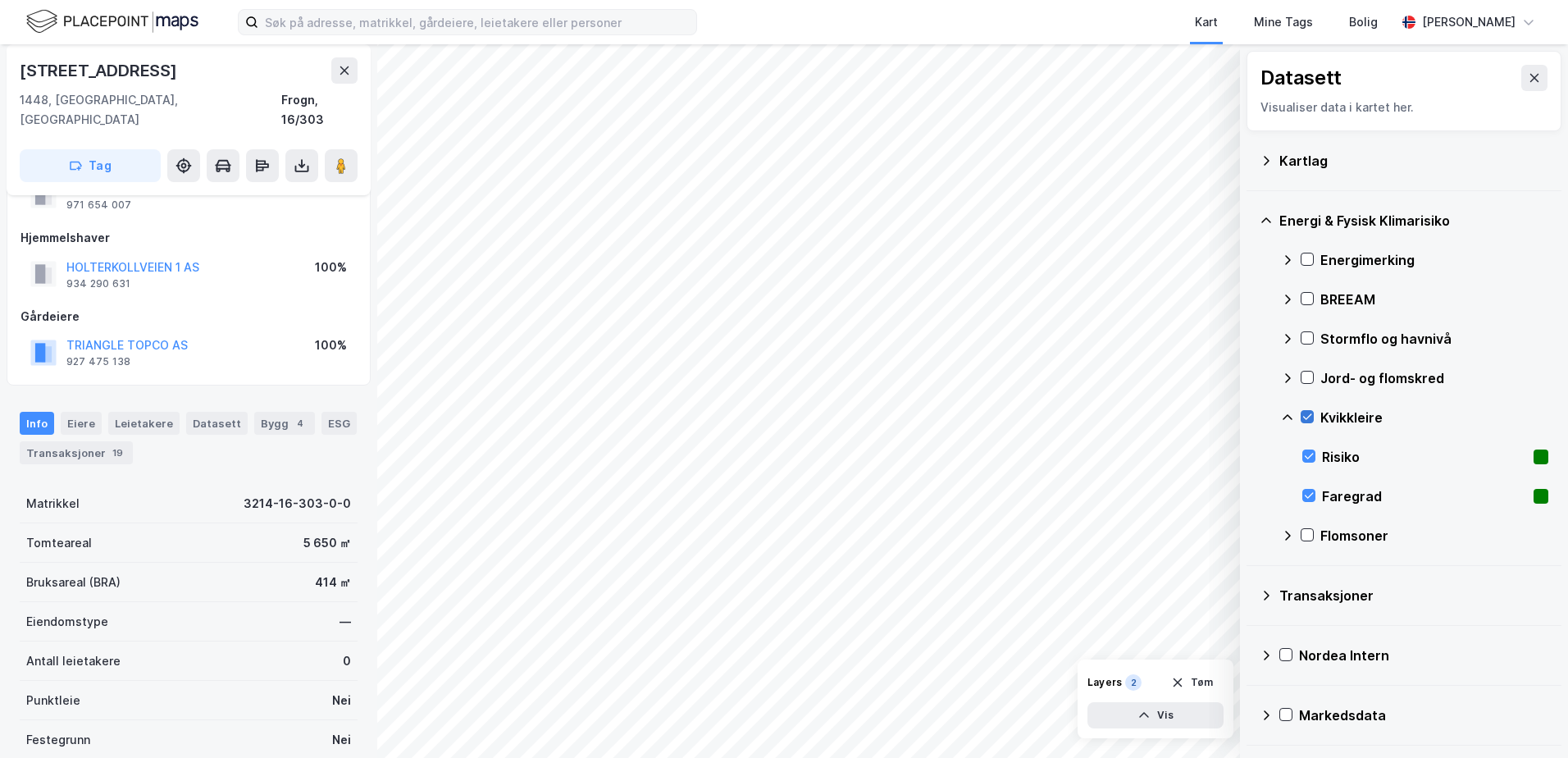
click at [1309, 417] on icon at bounding box center [1308, 417] width 9 height 6
click at [1309, 378] on icon at bounding box center [1308, 377] width 9 height 6
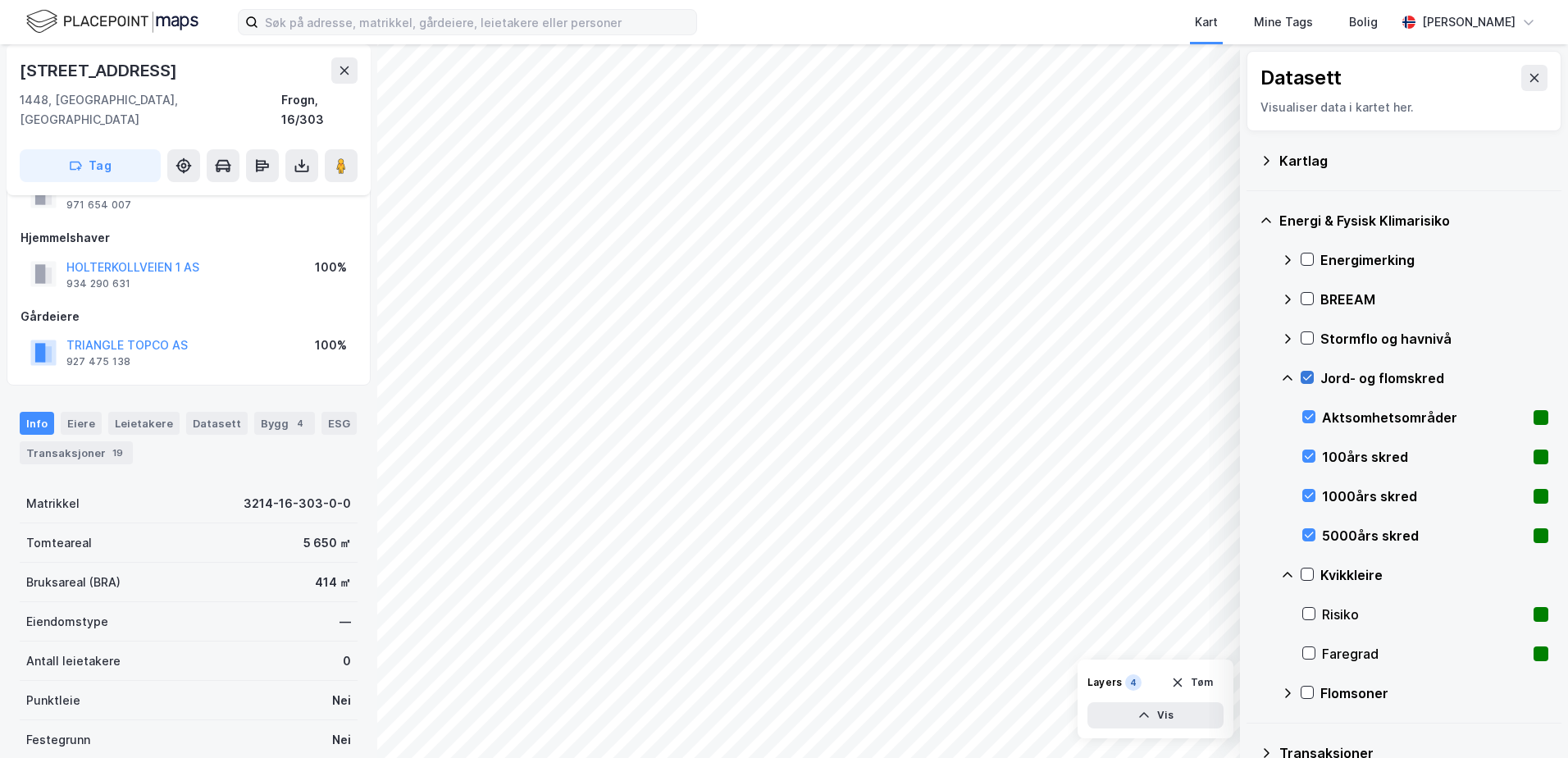
click at [1310, 379] on icon at bounding box center [1307, 376] width 11 height 11
click at [1309, 334] on icon at bounding box center [1307, 337] width 11 height 11
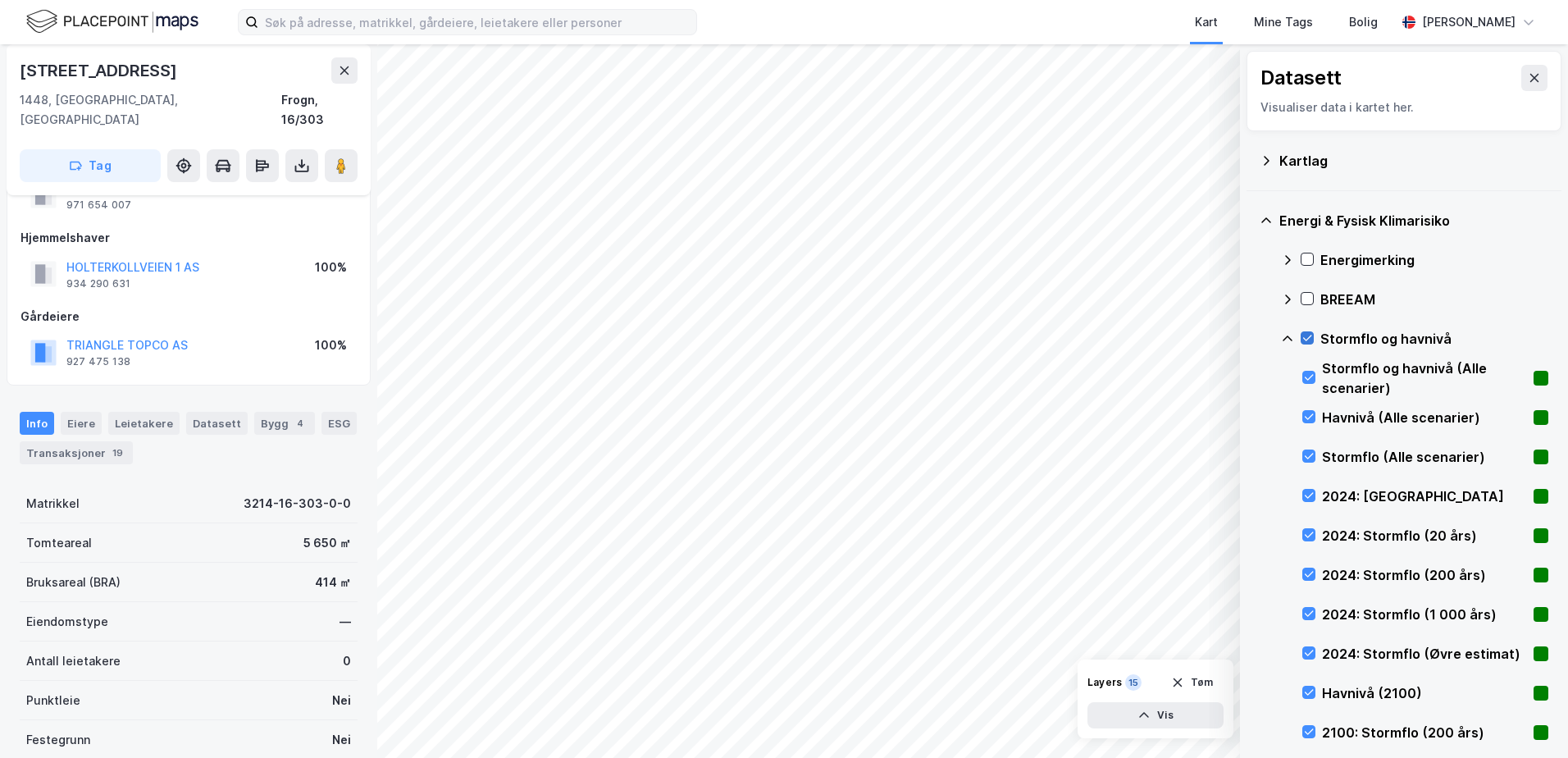
click at [1313, 339] on icon at bounding box center [1307, 337] width 11 height 11
click at [1289, 341] on icon at bounding box center [1287, 338] width 13 height 13
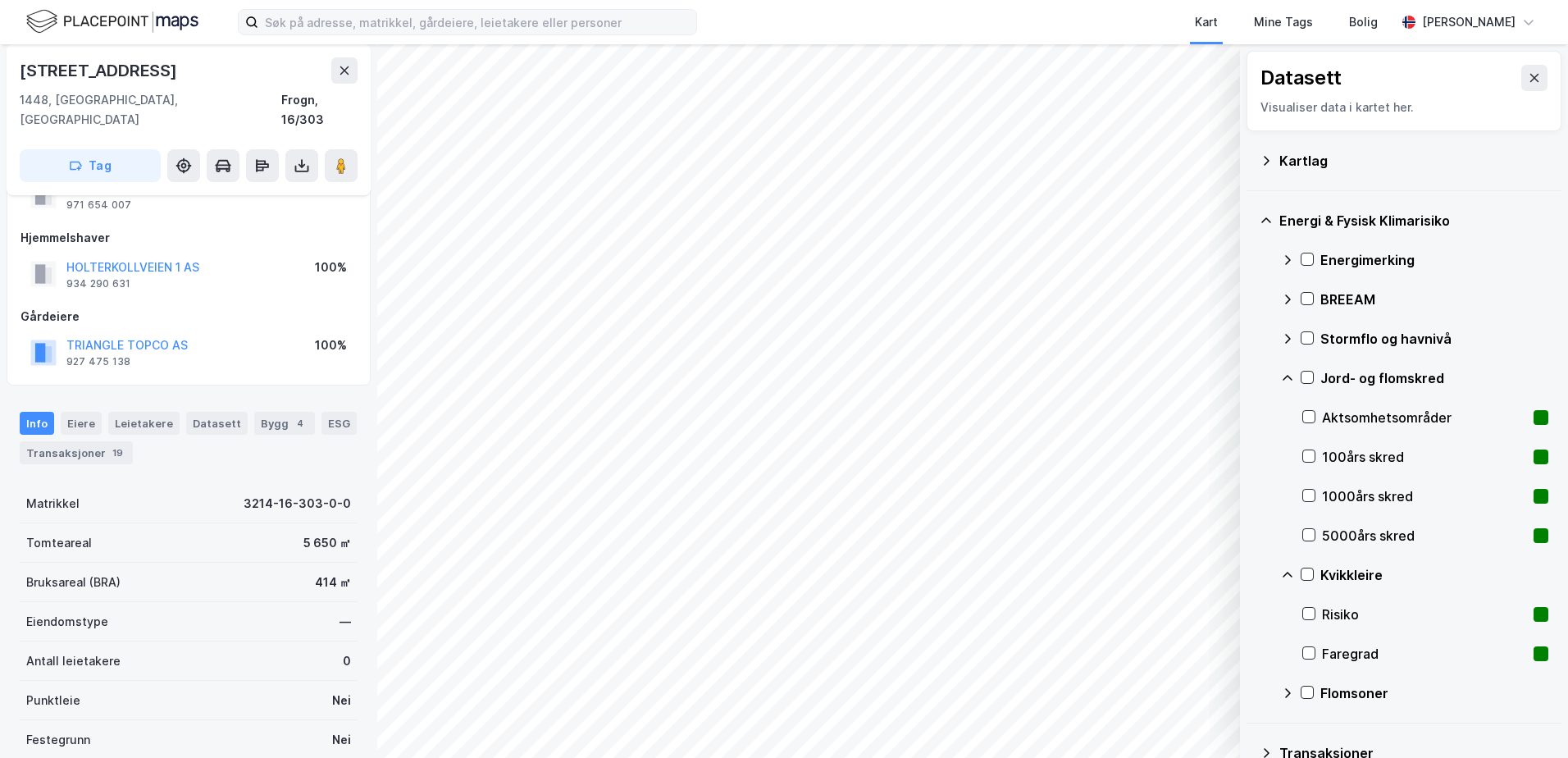
click at [1291, 376] on icon at bounding box center [1287, 377] width 13 height 13
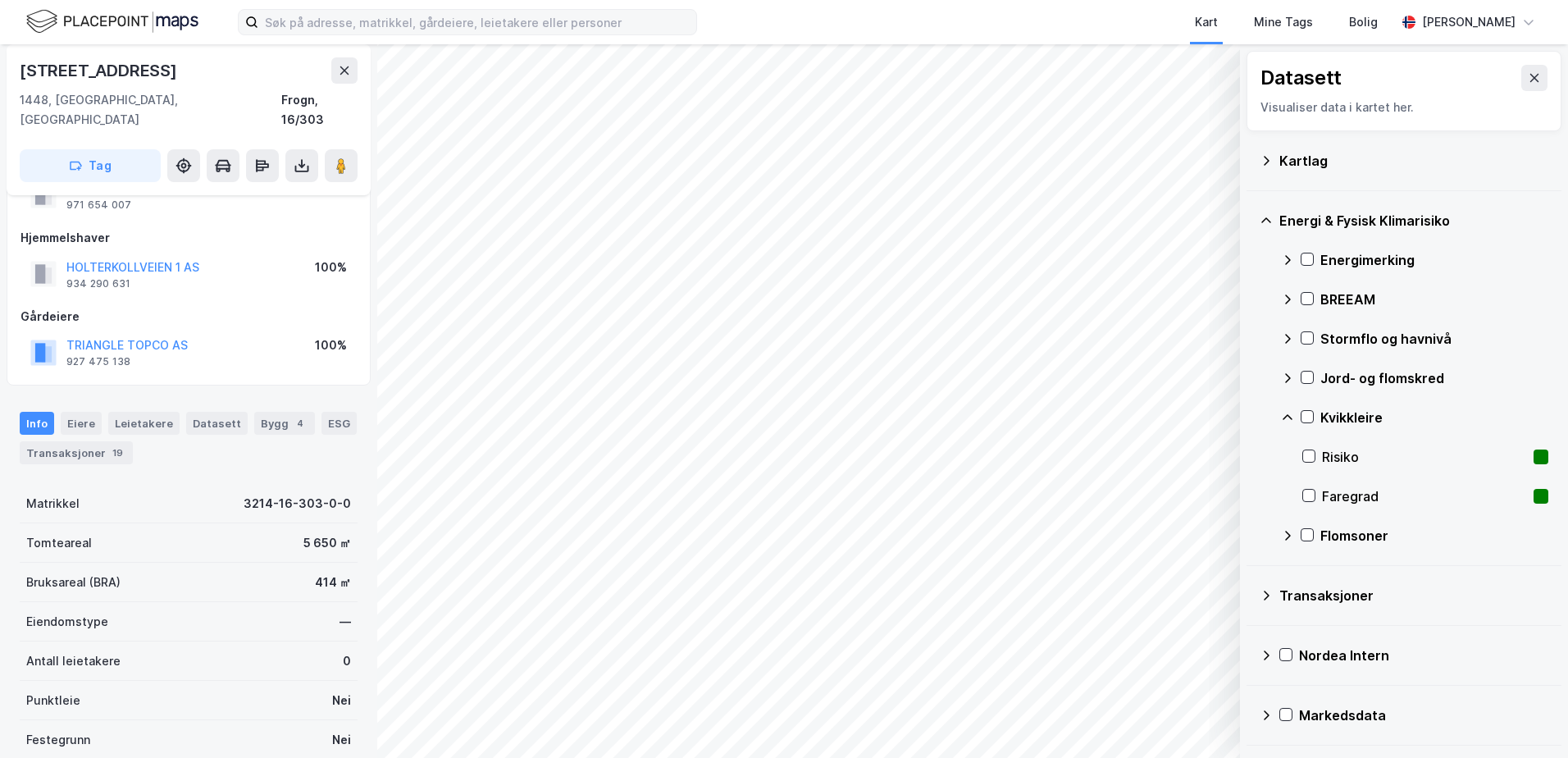
click at [1285, 409] on div "Kvikkleire" at bounding box center [1414, 417] width 267 height 39
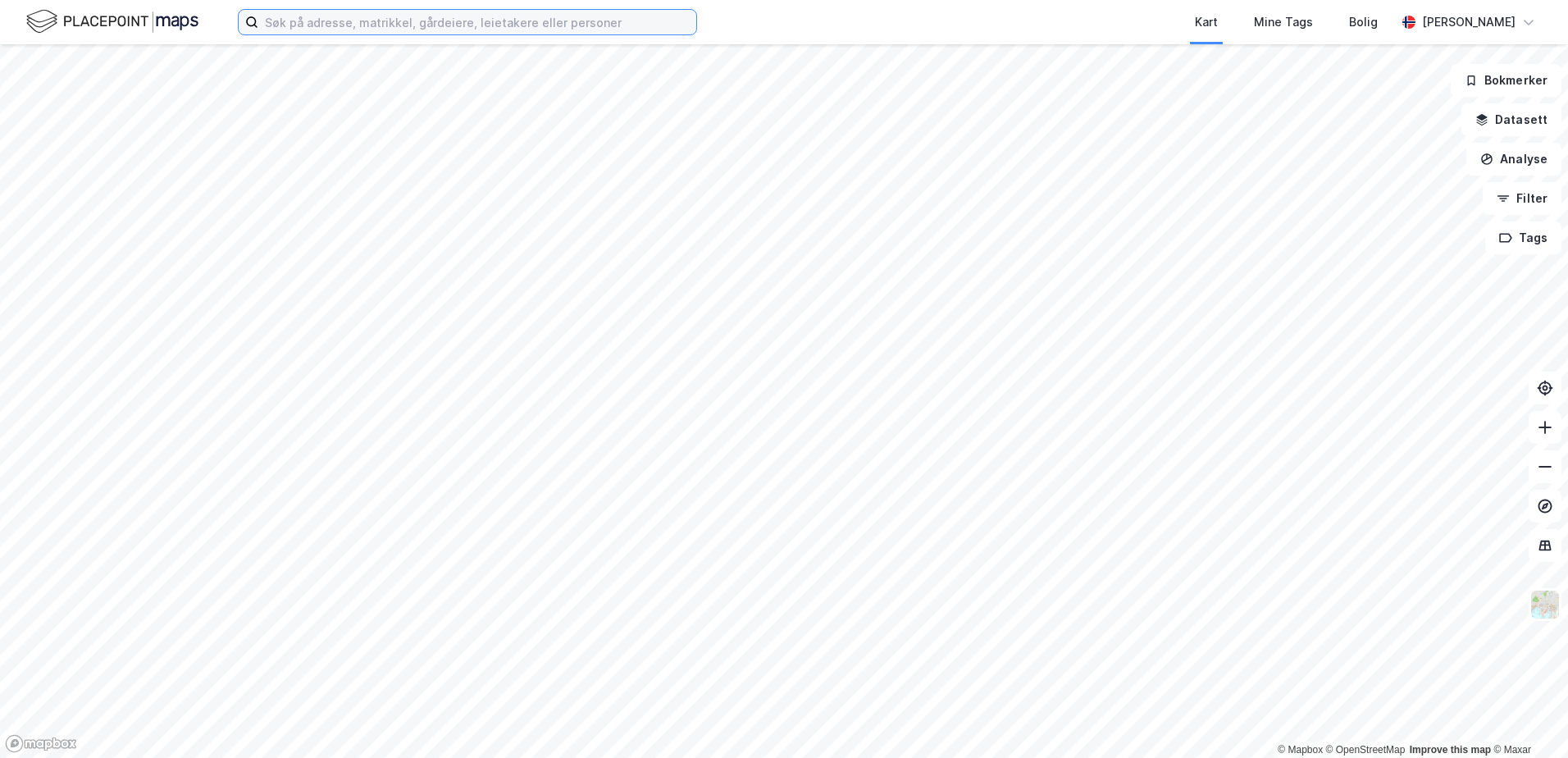
click at [613, 24] on input at bounding box center [477, 22] width 438 height 25
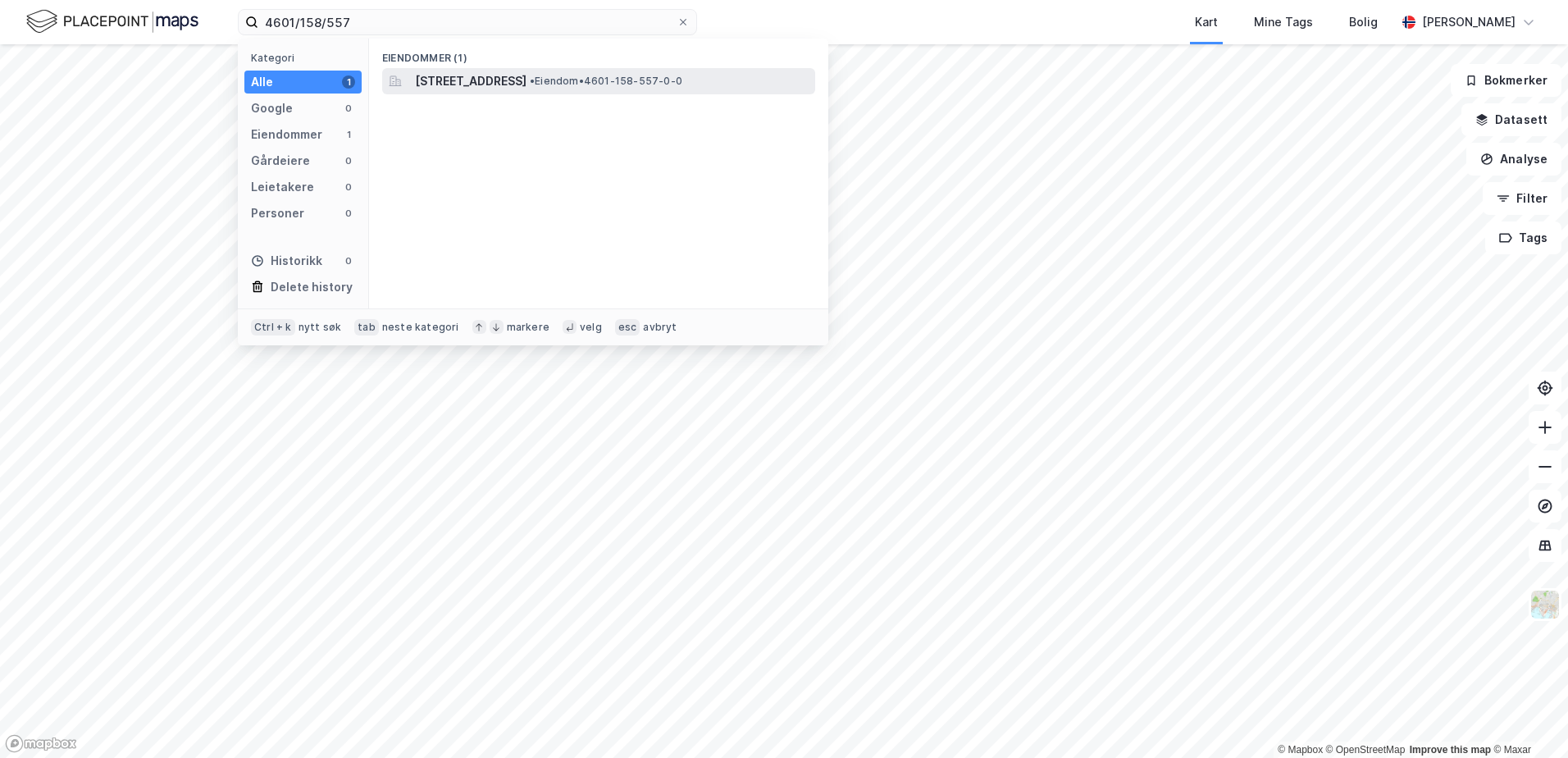
click at [498, 81] on span "Lien 8A, 5057, BERGEN, BERGEN" at bounding box center [470, 81] width 112 height 20
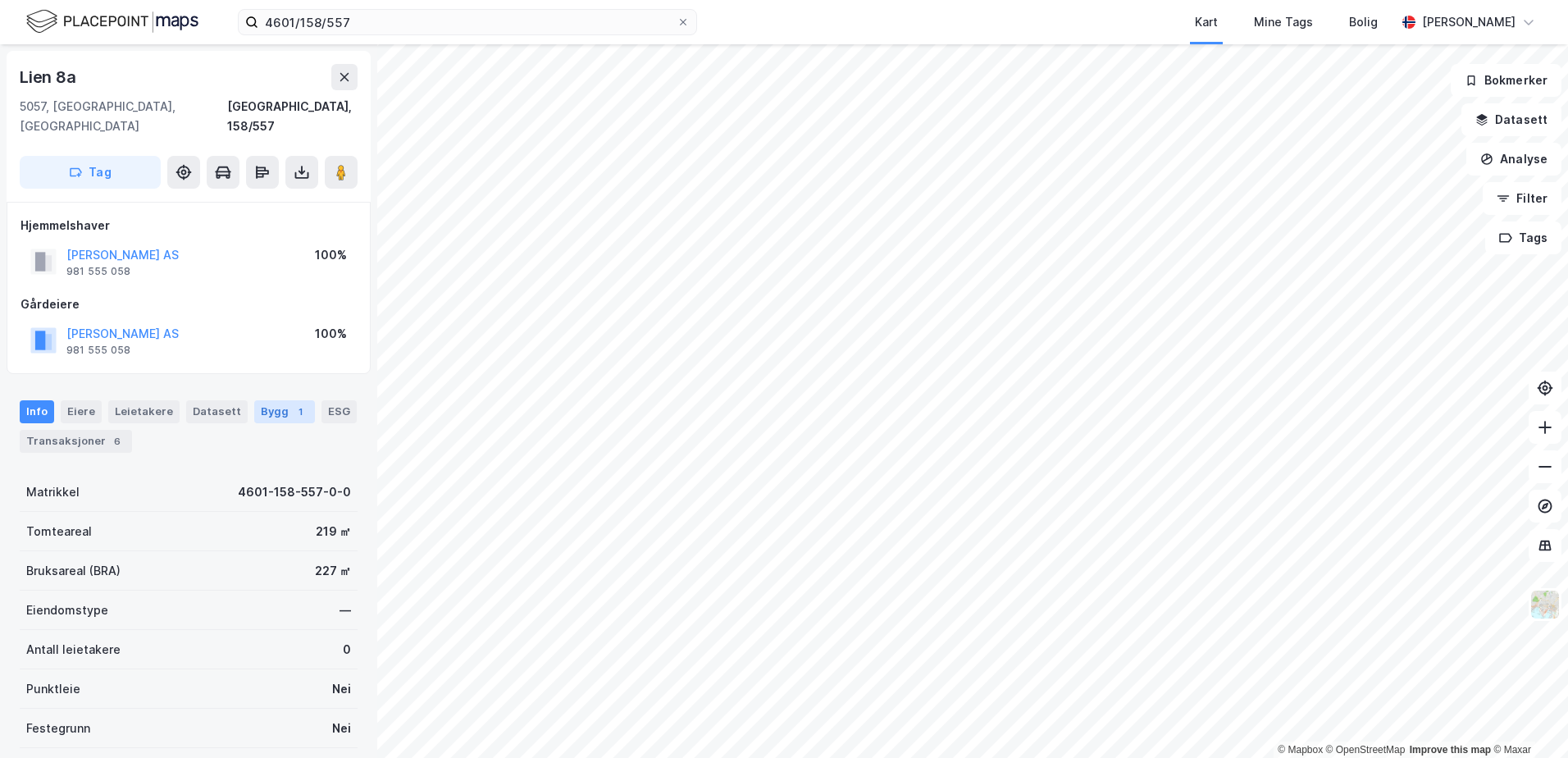
click at [265, 400] on div "Bygg 1" at bounding box center [284, 411] width 61 height 23
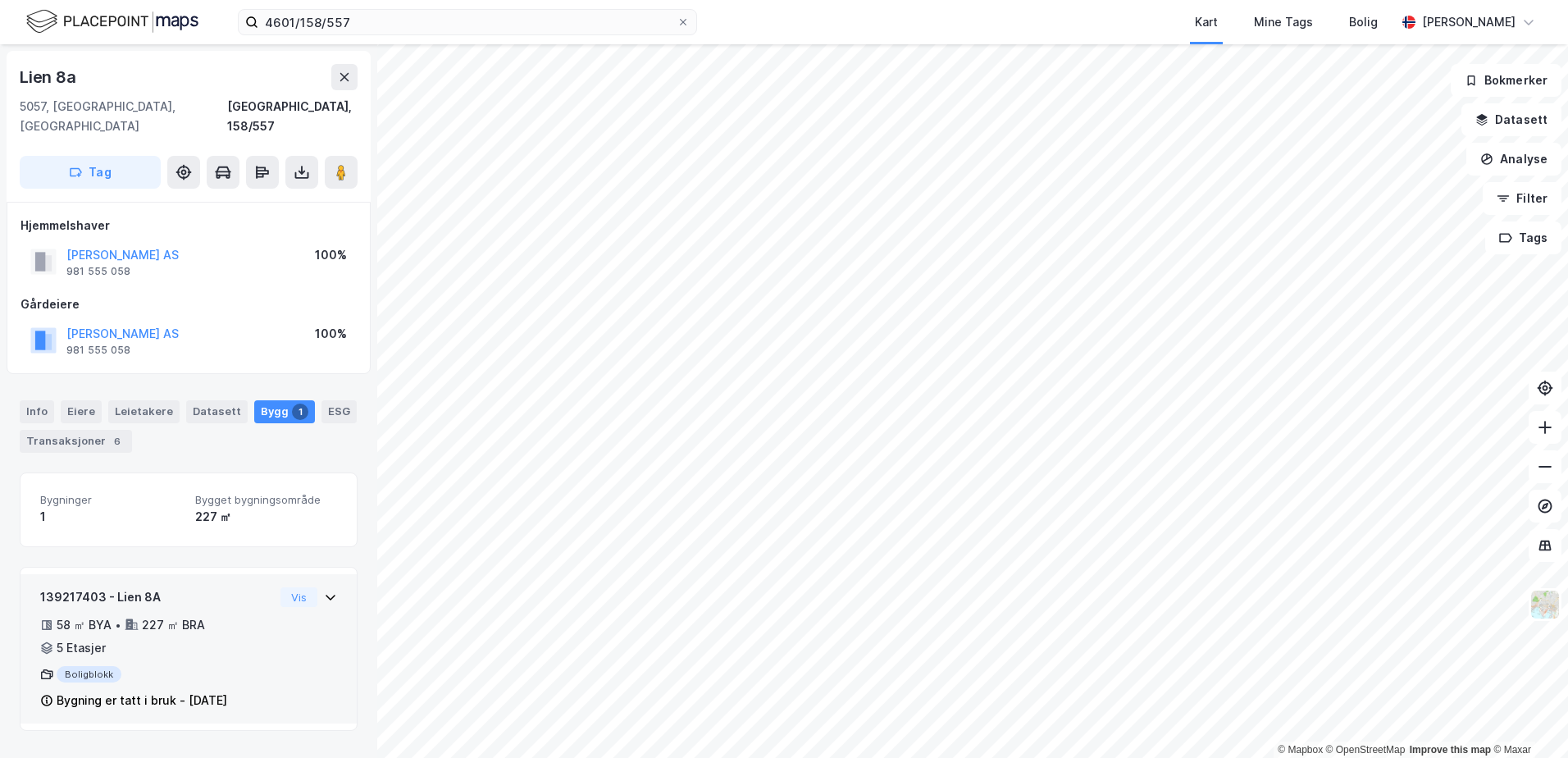
click at [324, 591] on icon at bounding box center [330, 597] width 13 height 13
click at [32, 400] on div "Info" at bounding box center [37, 411] width 34 height 23
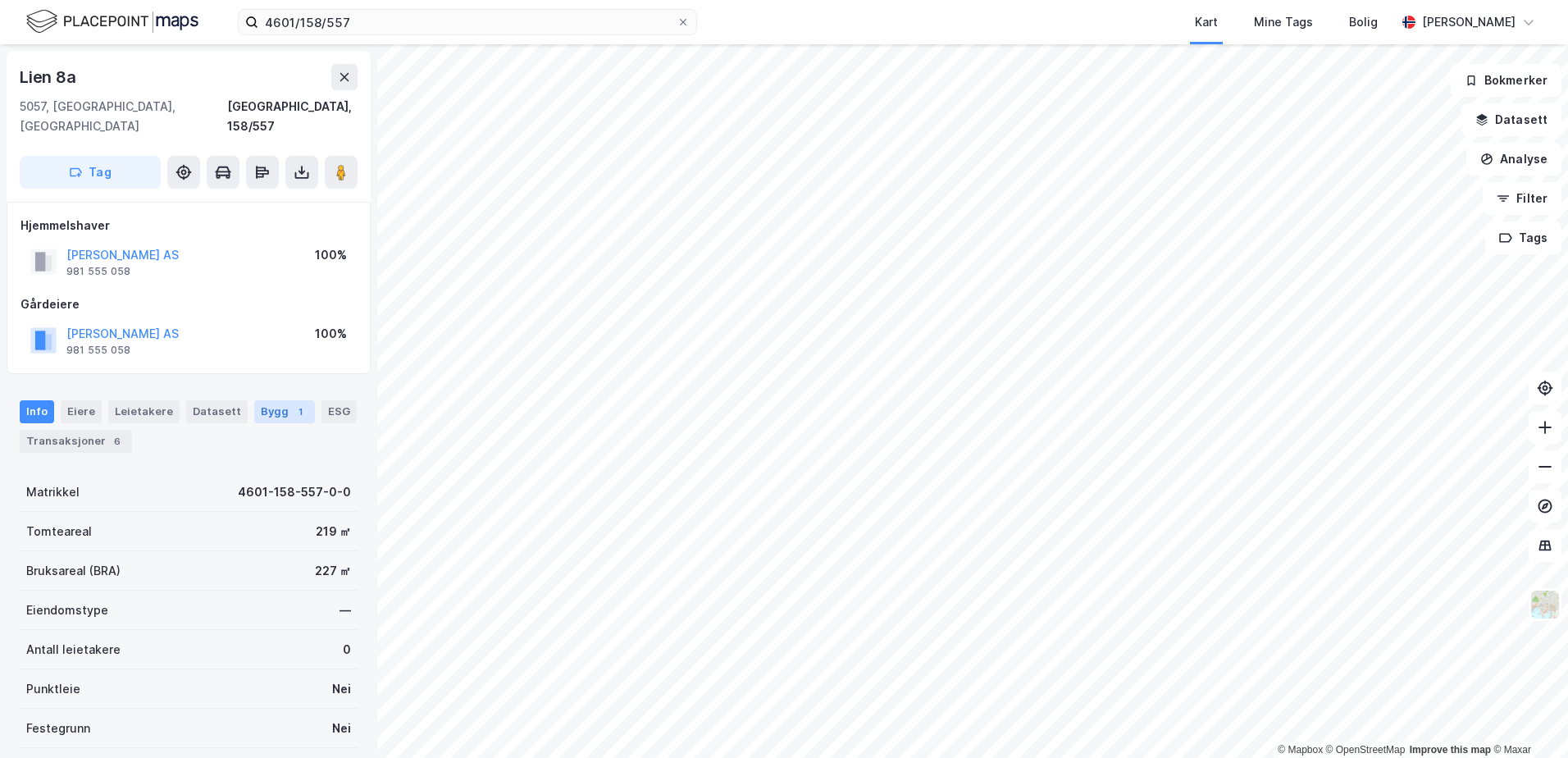
click at [265, 400] on div "Bygg 1" at bounding box center [284, 411] width 61 height 23
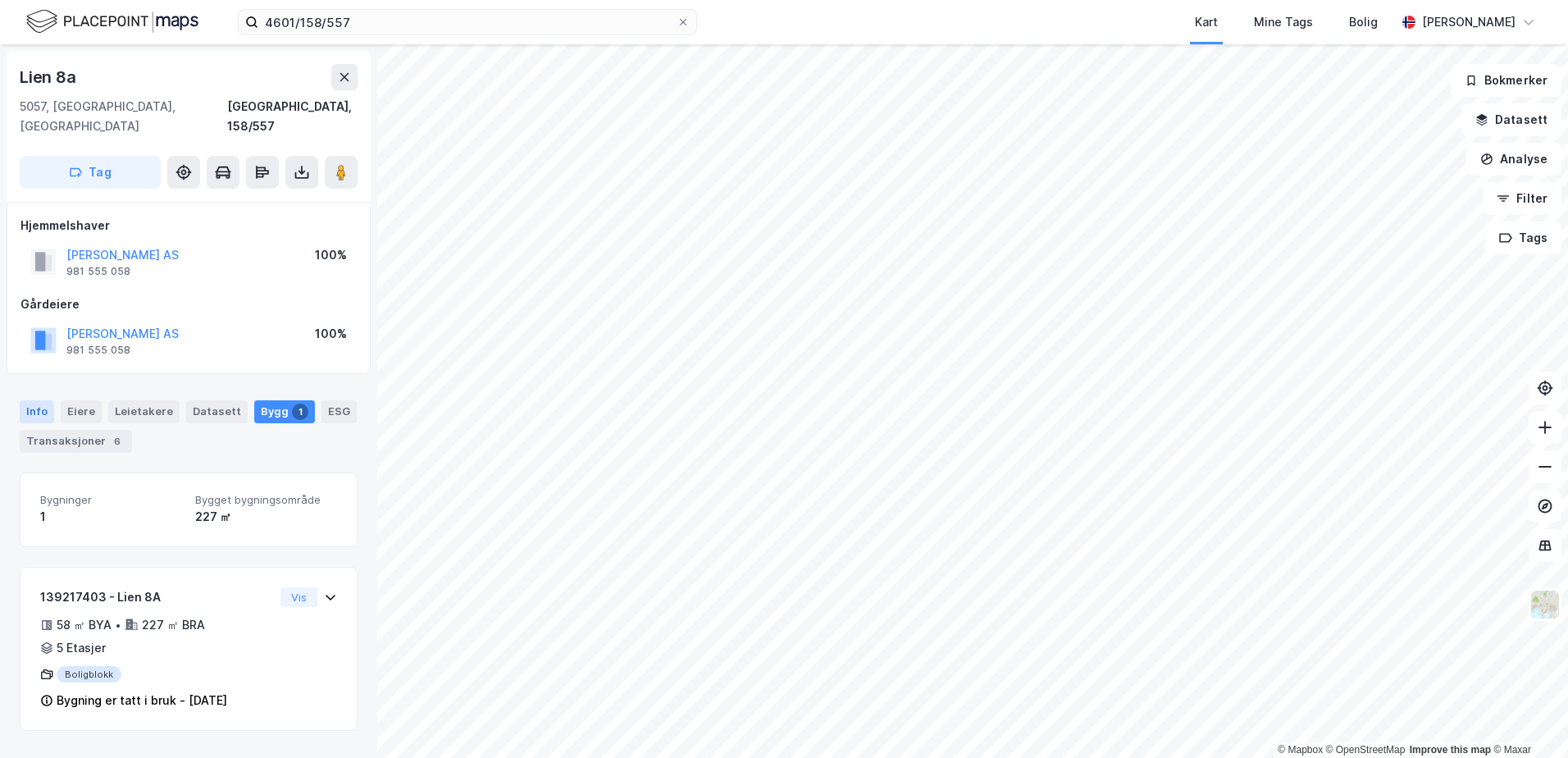
click at [24, 400] on div "Info" at bounding box center [37, 411] width 34 height 23
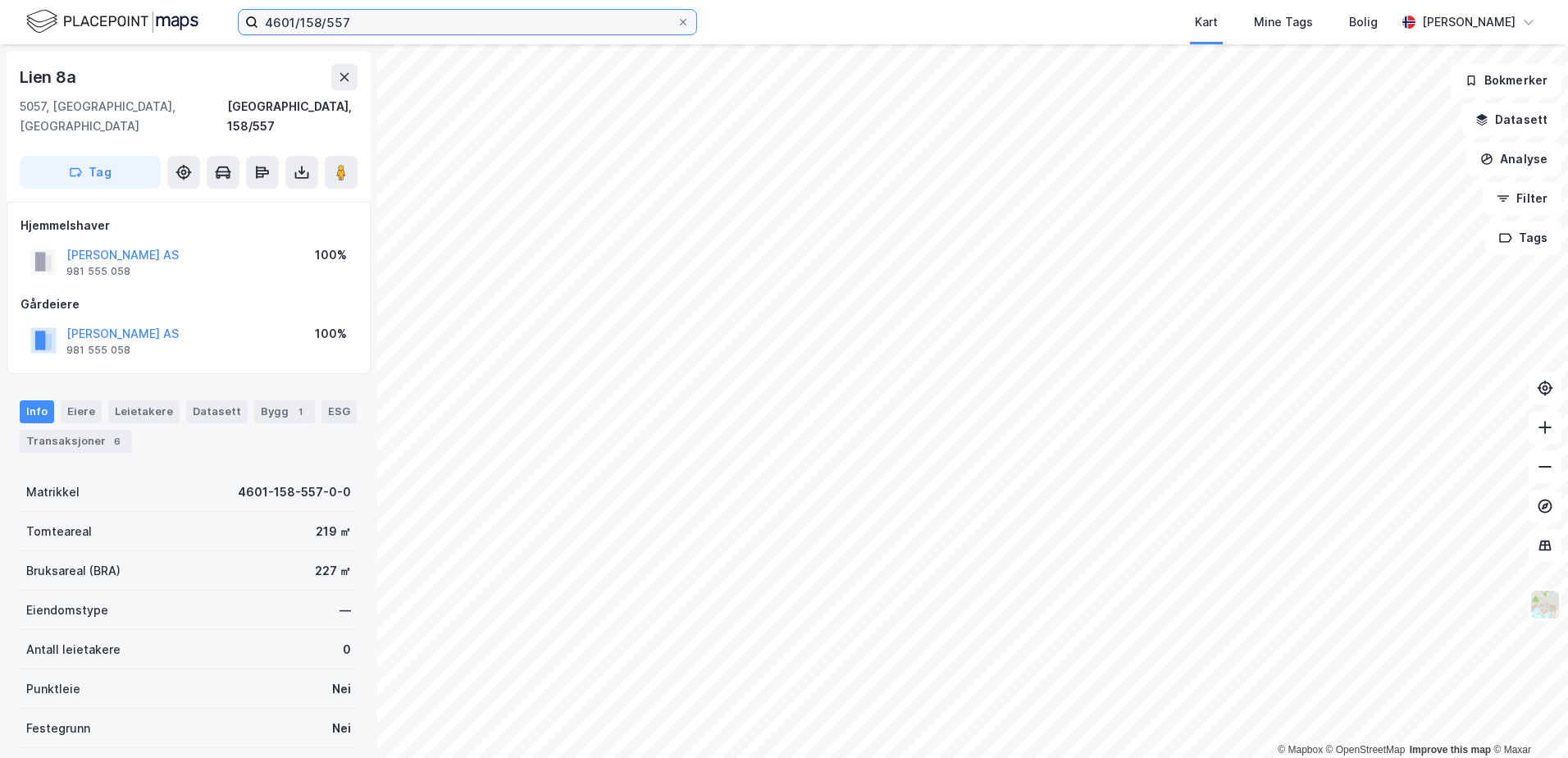
click at [365, 20] on input "4601/158/557" at bounding box center [468, 22] width 418 height 25
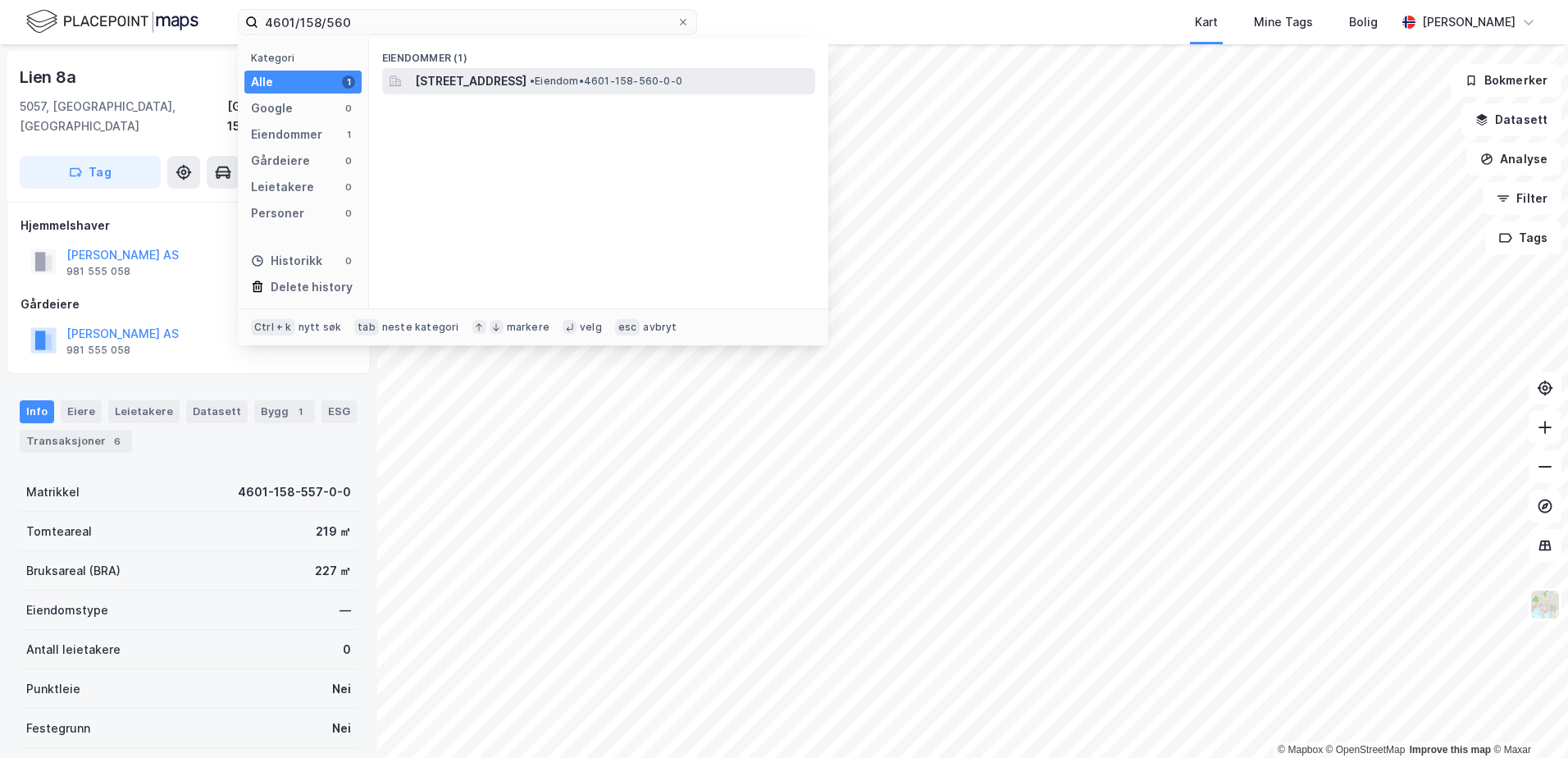
click at [473, 81] on span "Lien 8D, 5057, BERGEN, BERGEN" at bounding box center [470, 81] width 112 height 20
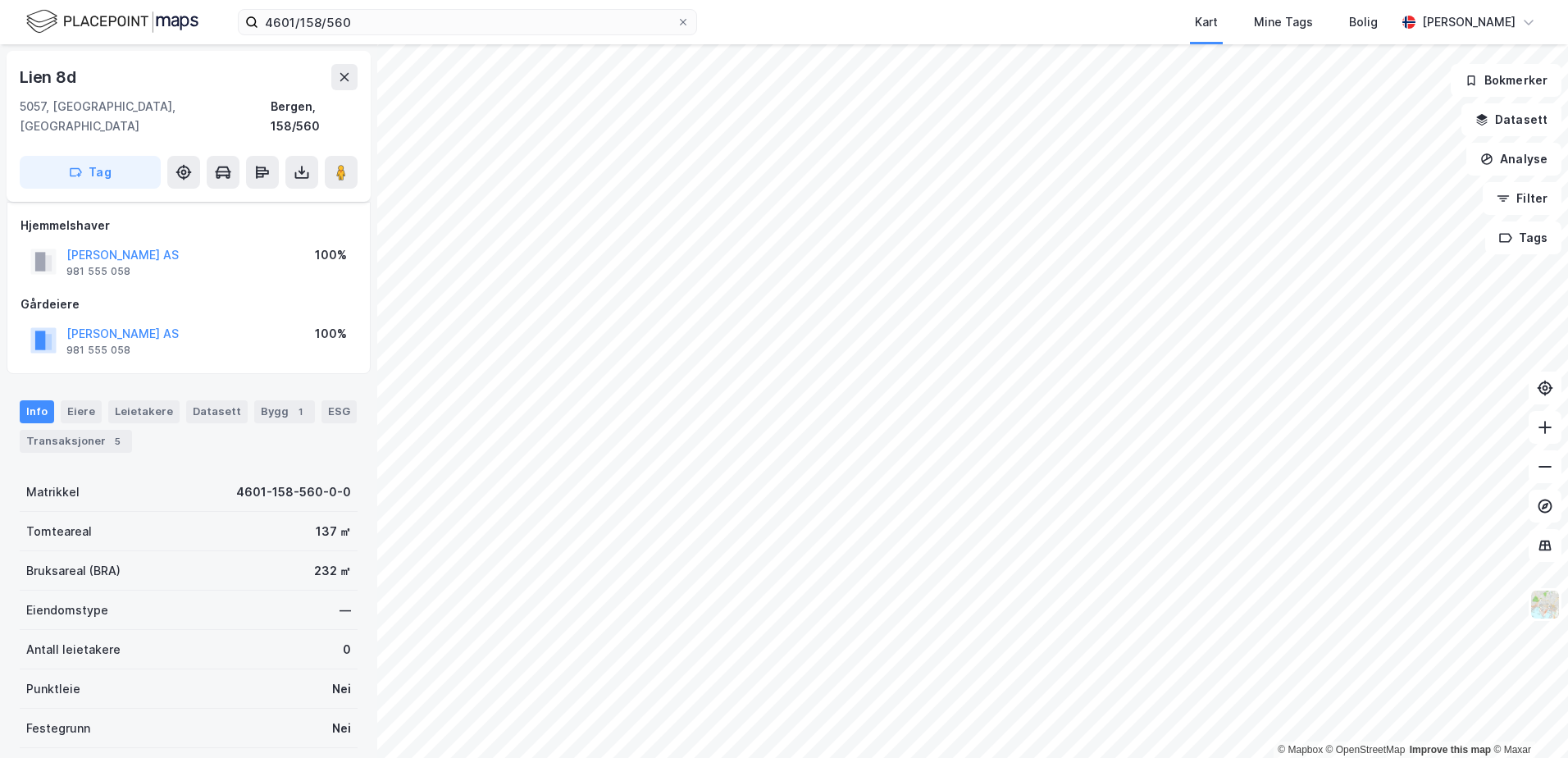
scroll to position [50, 0]
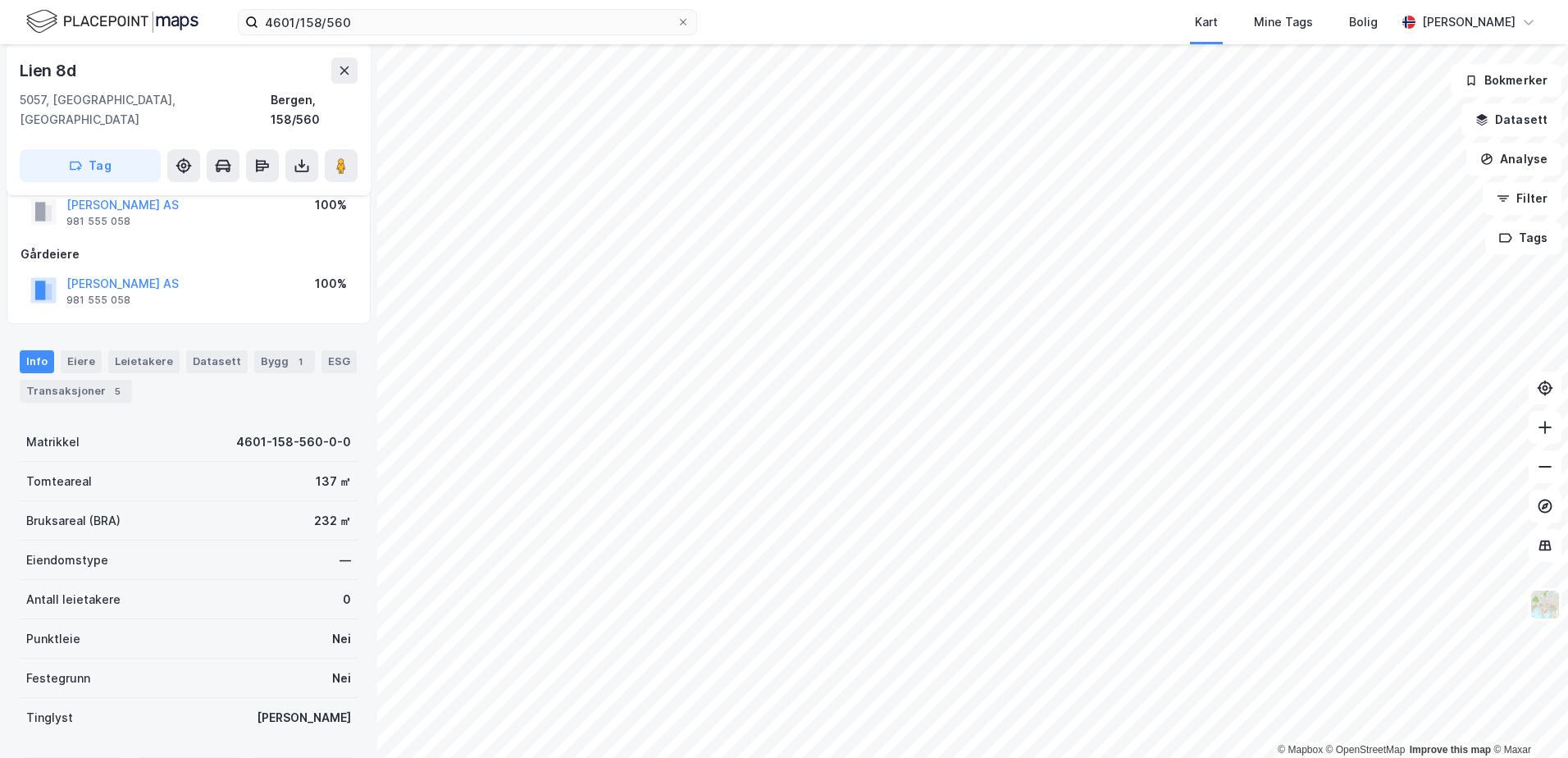
click at [268, 350] on div "Bygg 1" at bounding box center [284, 361] width 61 height 23
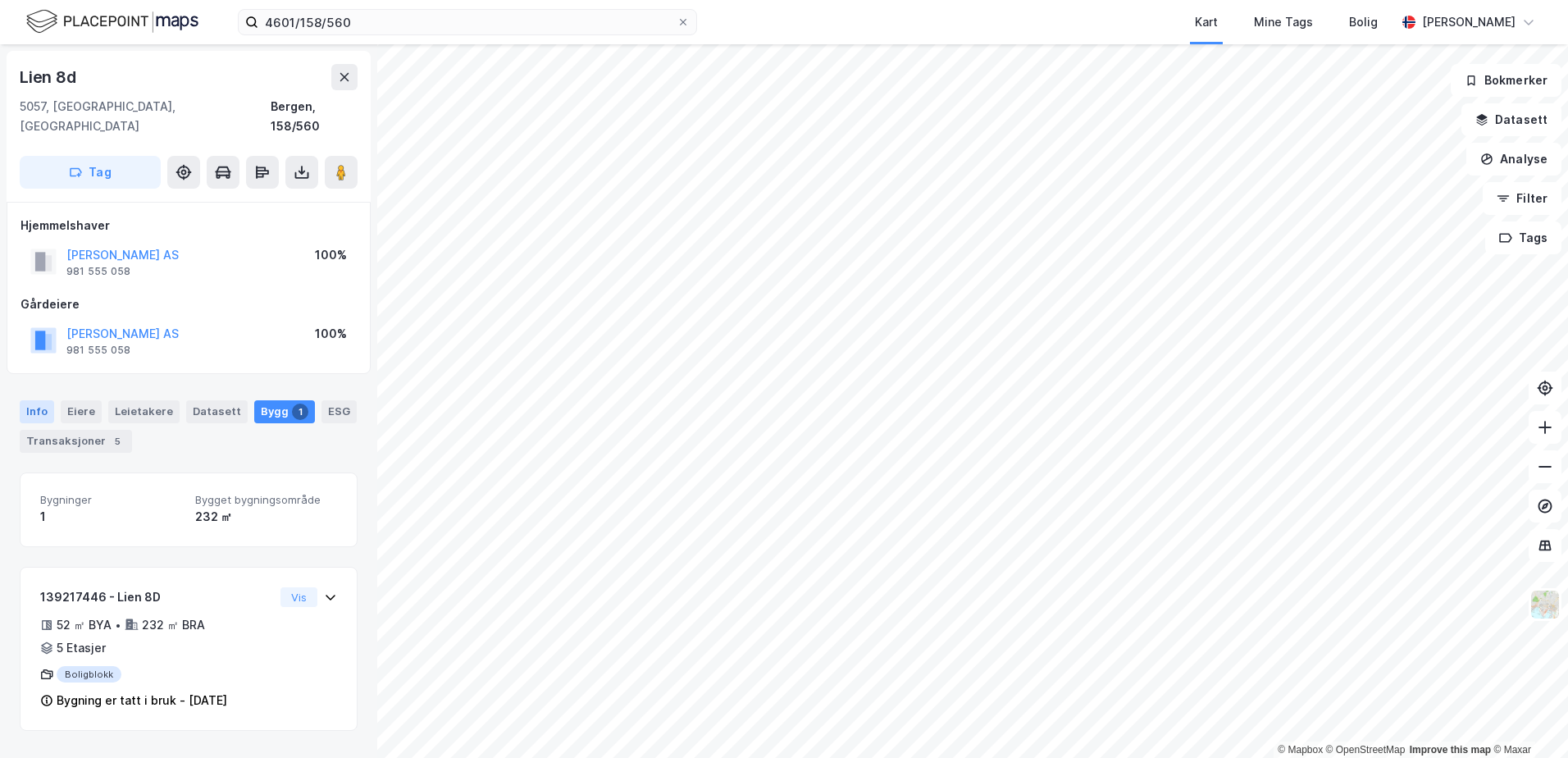
click at [31, 400] on div "Info" at bounding box center [37, 411] width 34 height 23
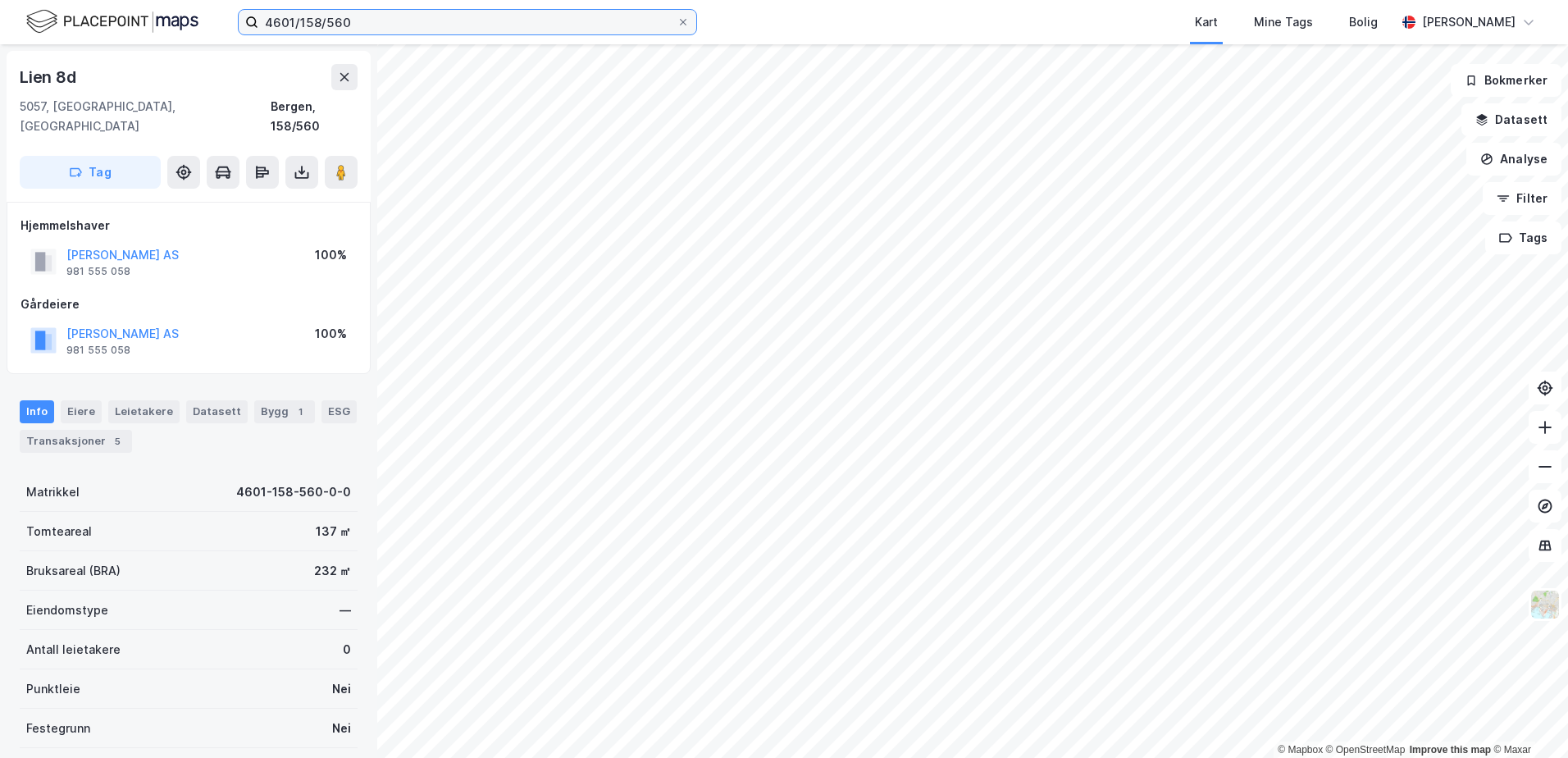
click at [657, 17] on input "4601/158/560" at bounding box center [468, 22] width 418 height 25
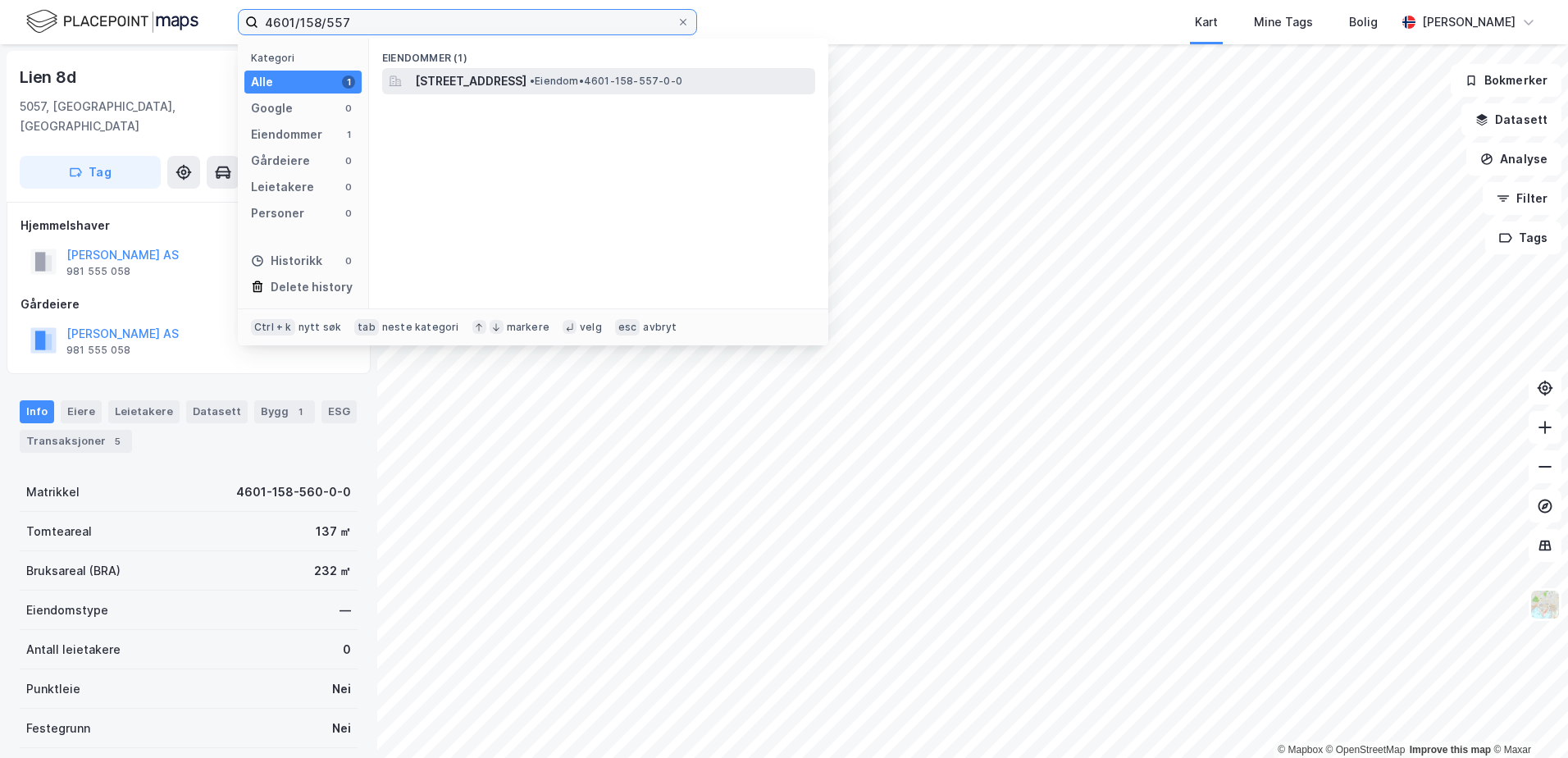
type input "4601/158/557"
click at [466, 78] on span "Lien 8A, 5057, BERGEN, BERGEN" at bounding box center [470, 81] width 112 height 20
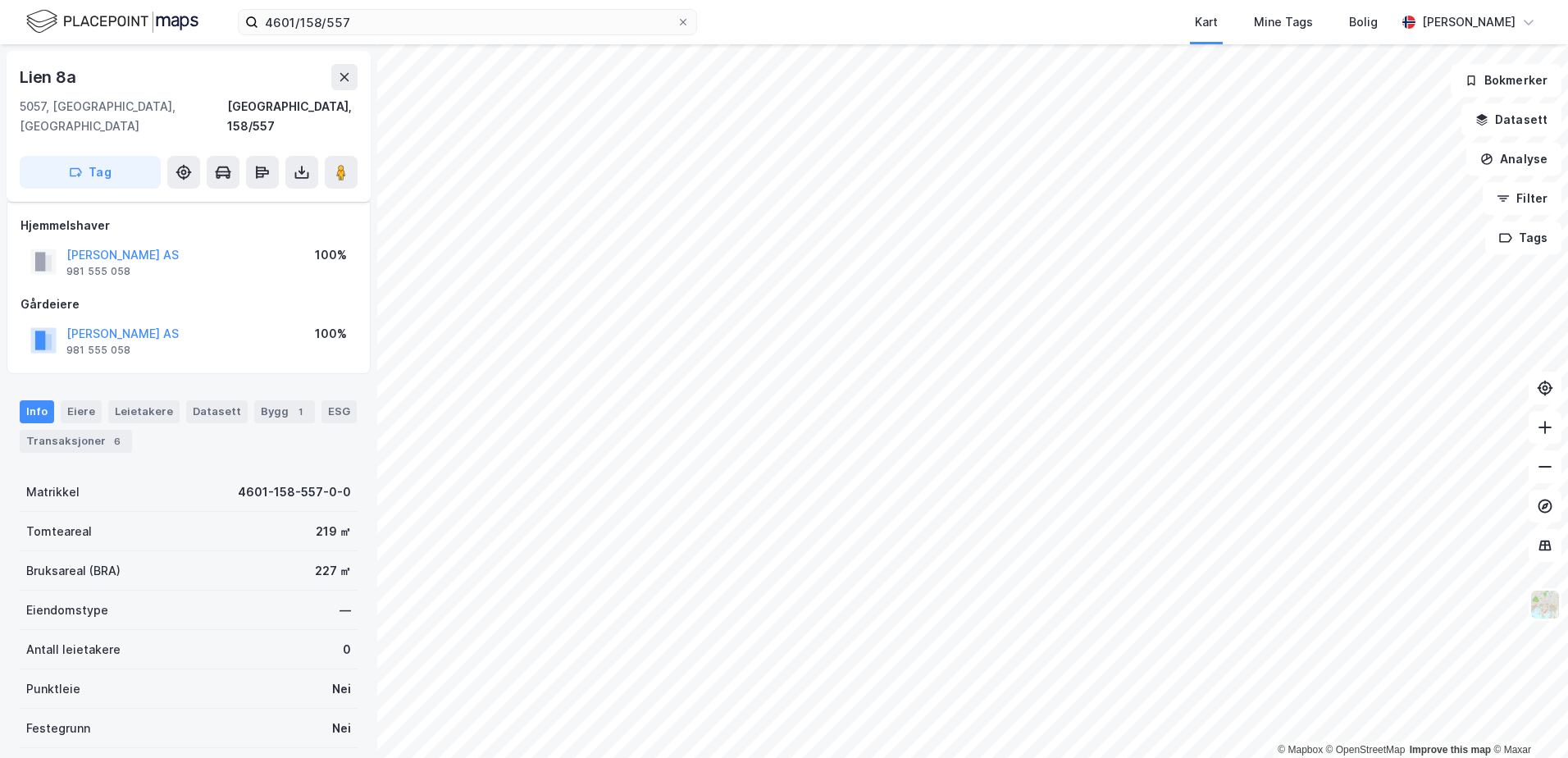
scroll to position [50, 0]
